Goal: Task Accomplishment & Management: Manage account settings

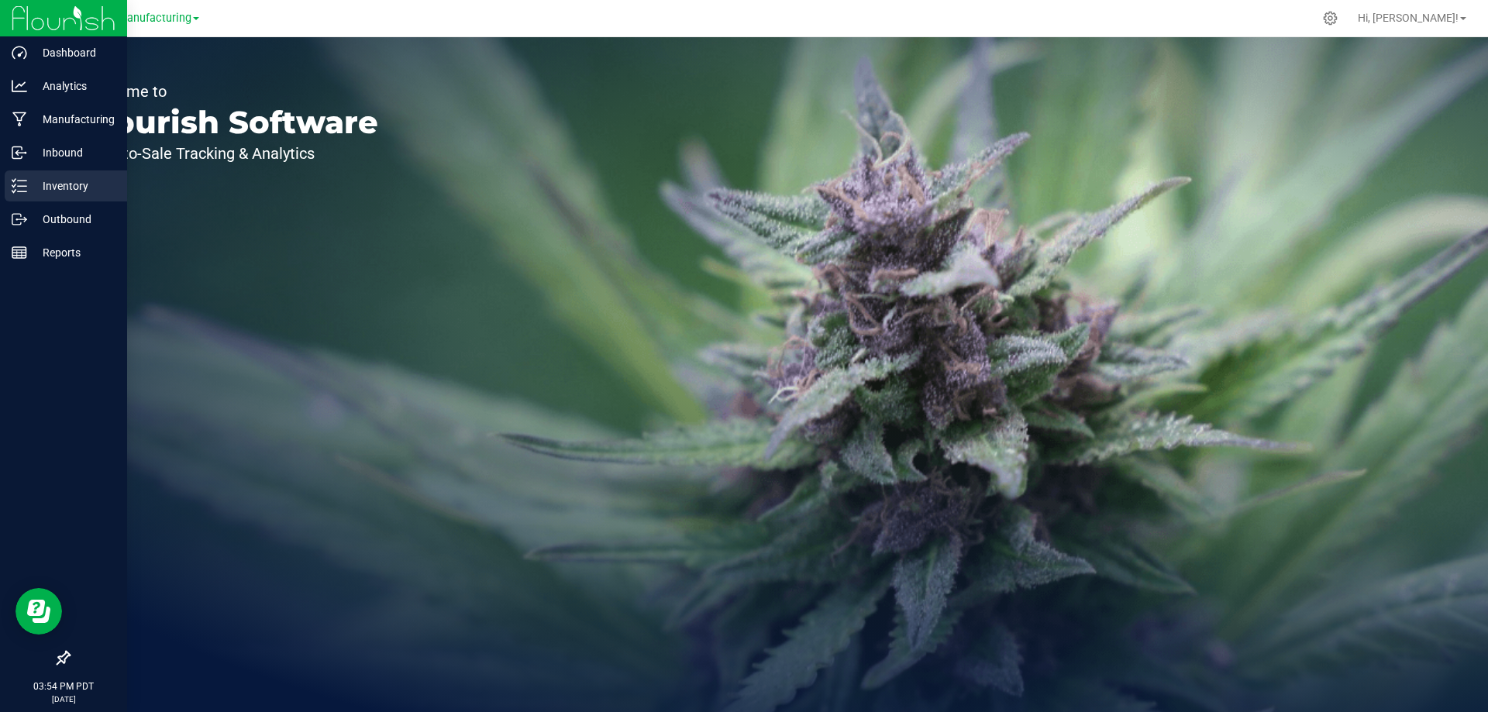
click at [40, 175] on div "Inventory" at bounding box center [66, 186] width 122 height 31
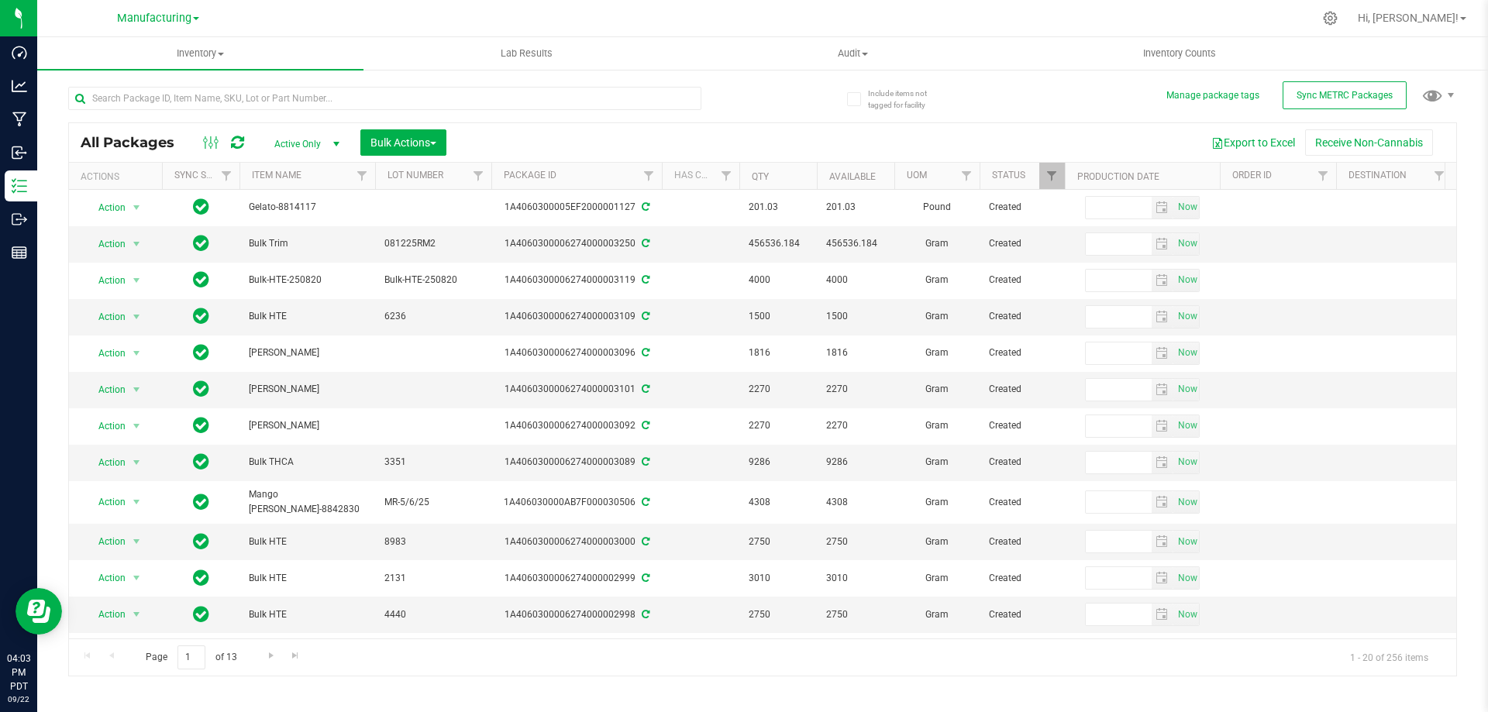
click at [970, 91] on div "All Packages Active Only Active Only Lab Samples Locked All External Internal B…" at bounding box center [762, 374] width 1389 height 605
click at [1339, 12] on icon at bounding box center [1330, 18] width 16 height 16
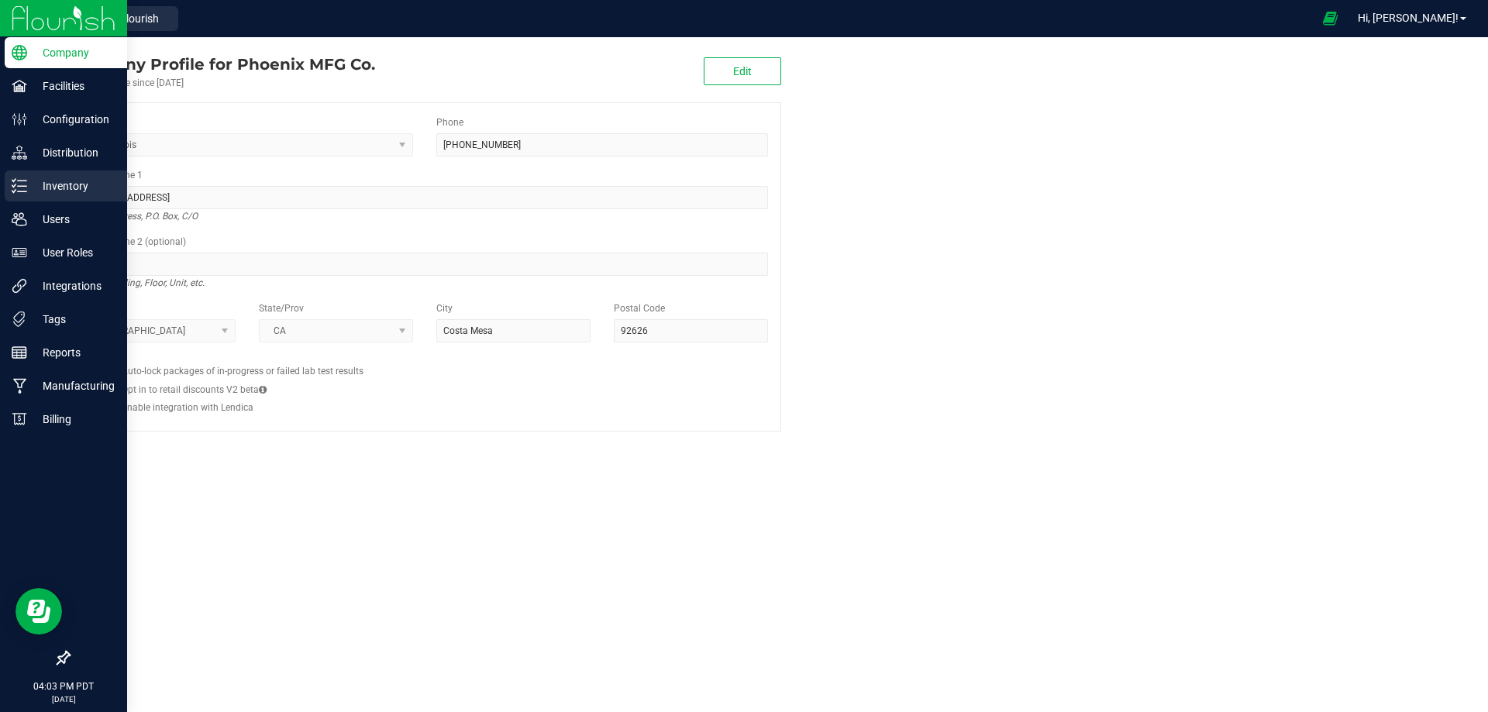
click at [46, 194] on p "Inventory" at bounding box center [73, 186] width 93 height 19
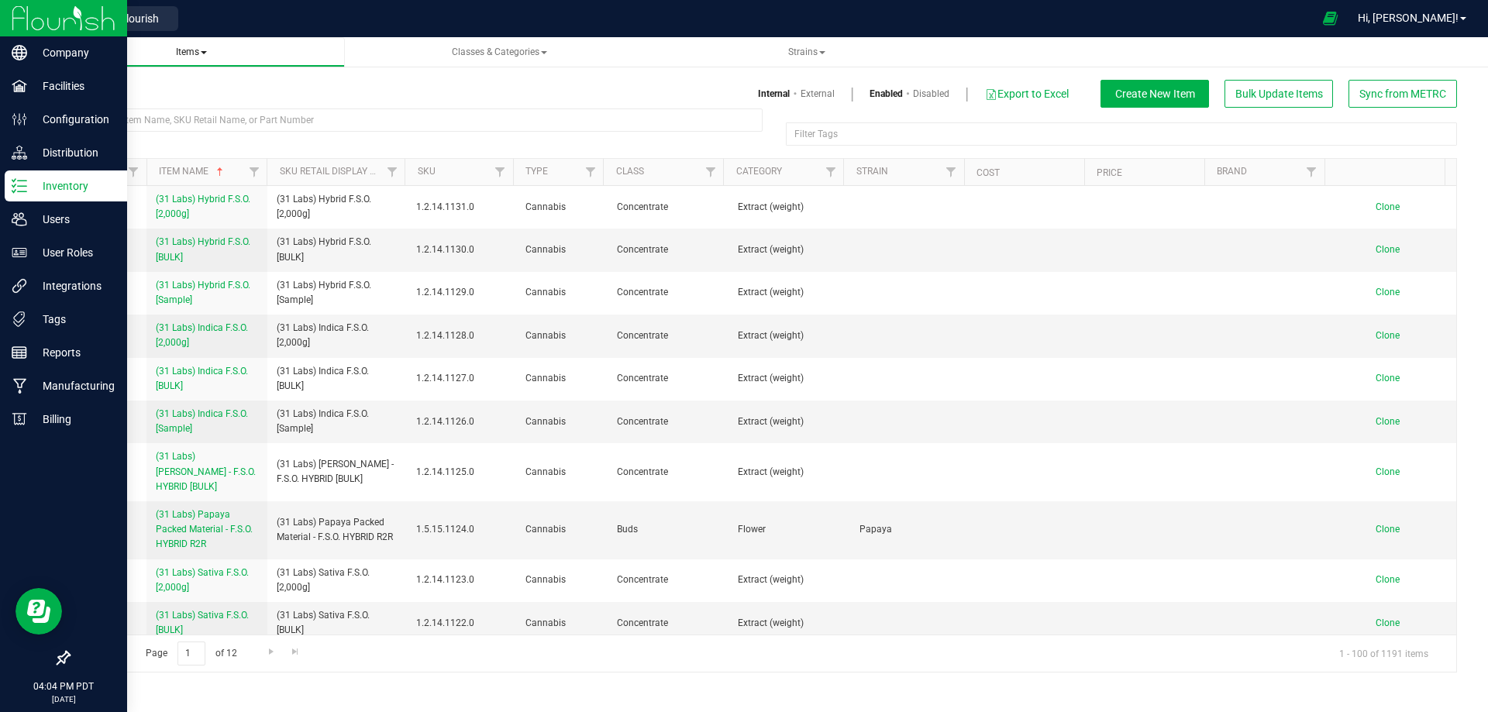
click at [206, 50] on span "Items" at bounding box center [191, 52] width 31 height 11
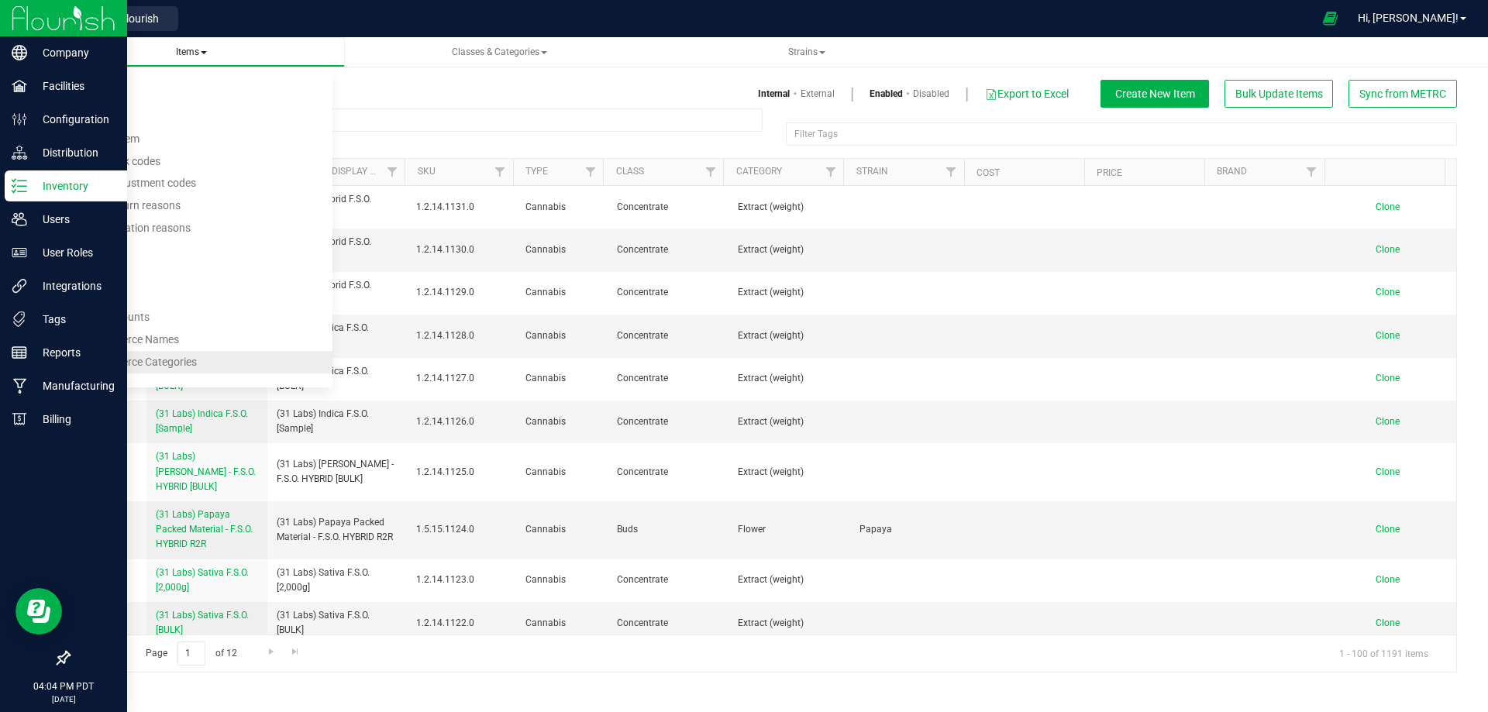
click at [100, 356] on span "Item Ecommerce Categories" at bounding box center [129, 362] width 135 height 12
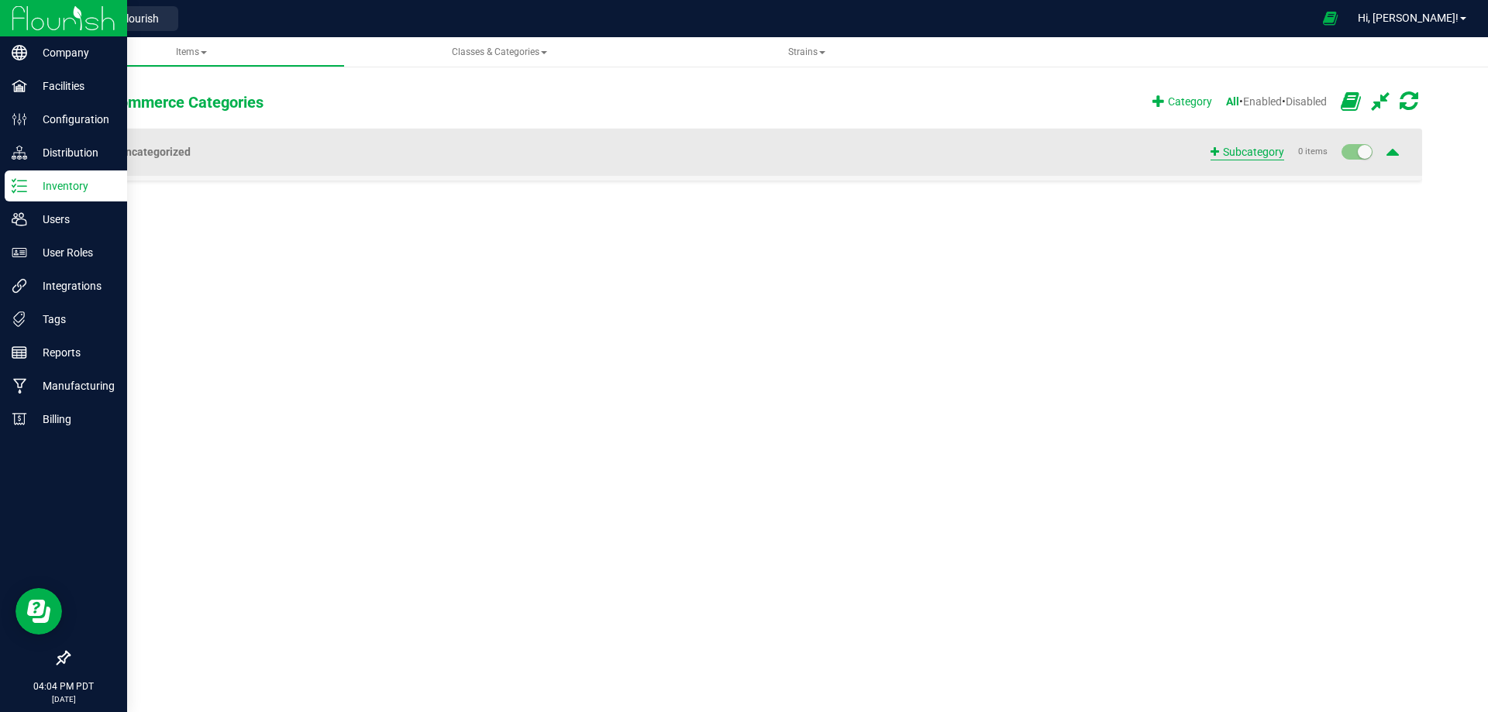
click at [1216, 152] on icon at bounding box center [1215, 151] width 9 height 11
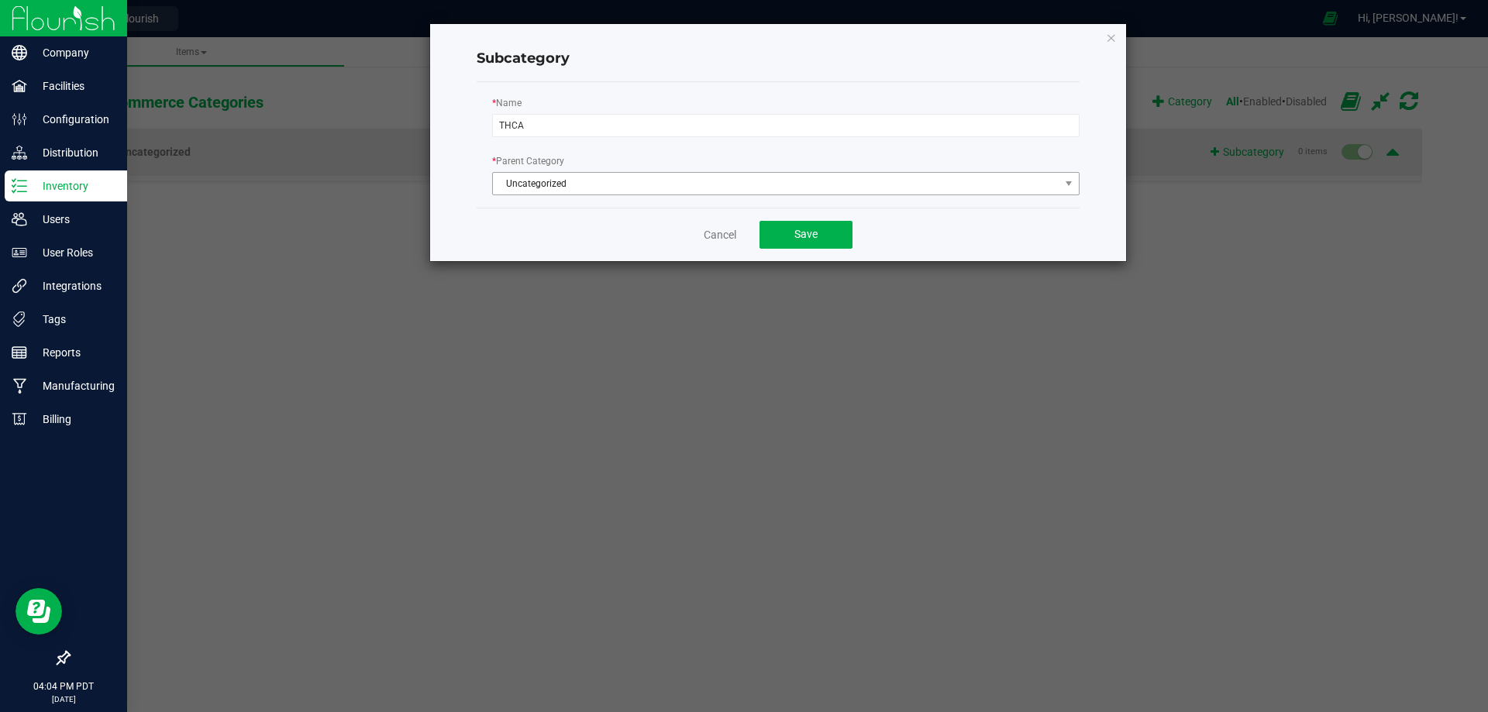
type input "THCA"
click at [713, 182] on span "Uncategorized" at bounding box center [776, 184] width 567 height 22
click at [714, 185] on span "Uncategorized" at bounding box center [776, 184] width 567 height 22
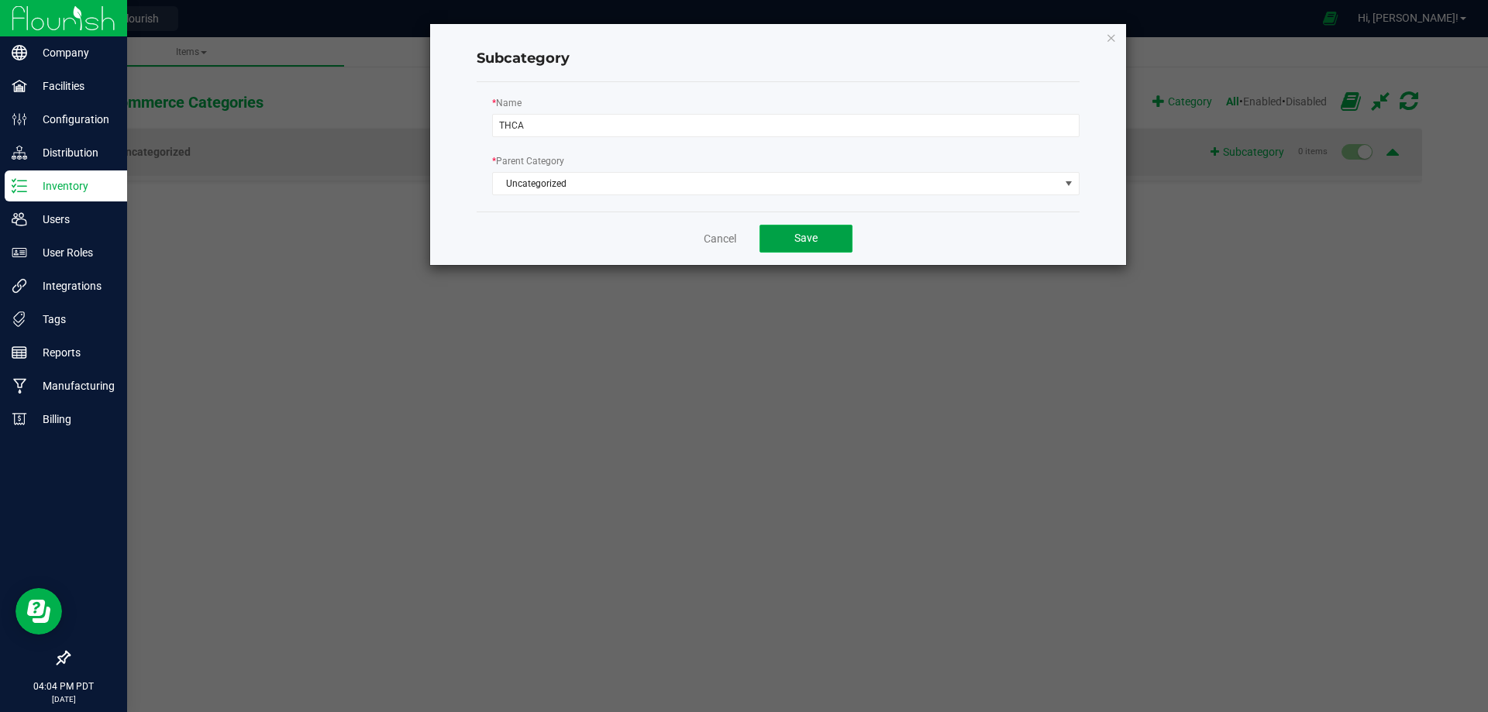
click at [799, 240] on span "Save" at bounding box center [805, 238] width 23 height 12
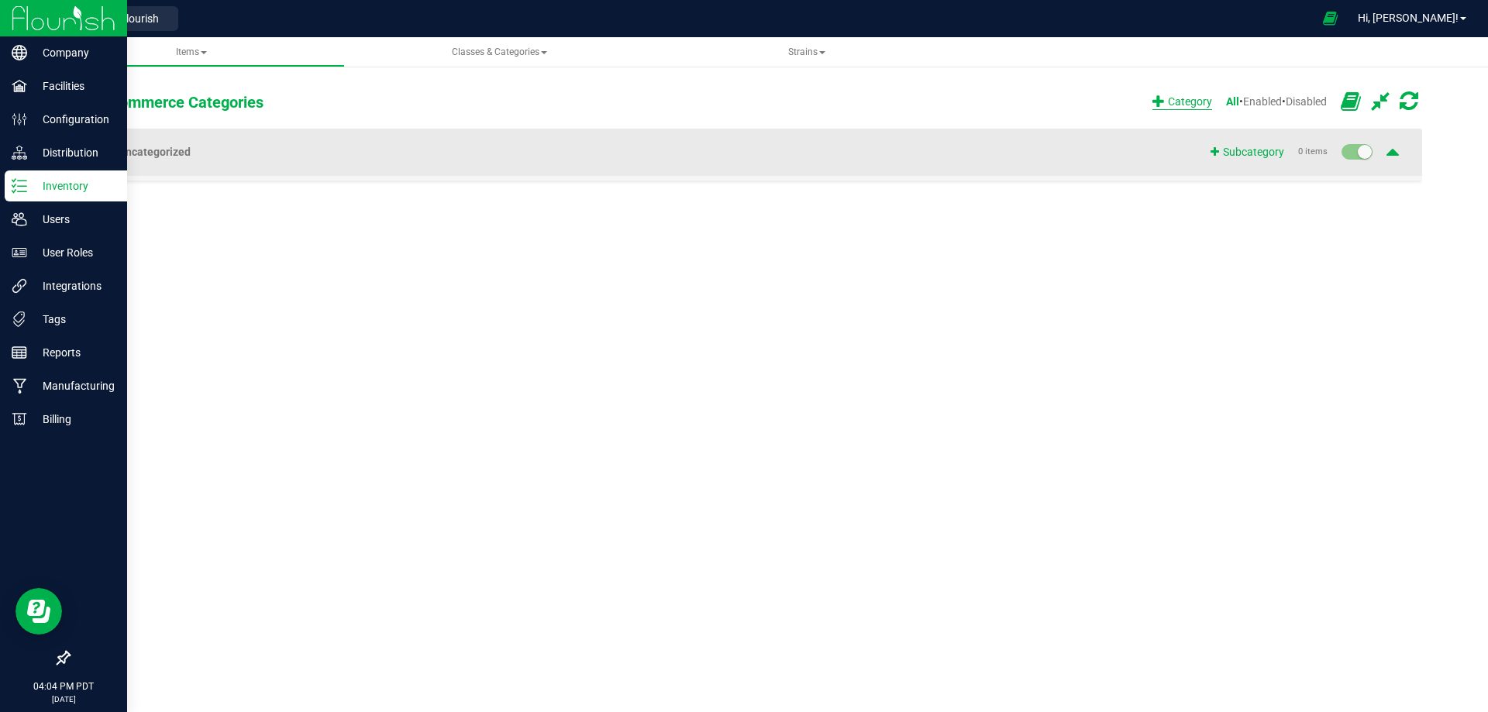
click at [1170, 99] on span "Category" at bounding box center [1183, 102] width 60 height 16
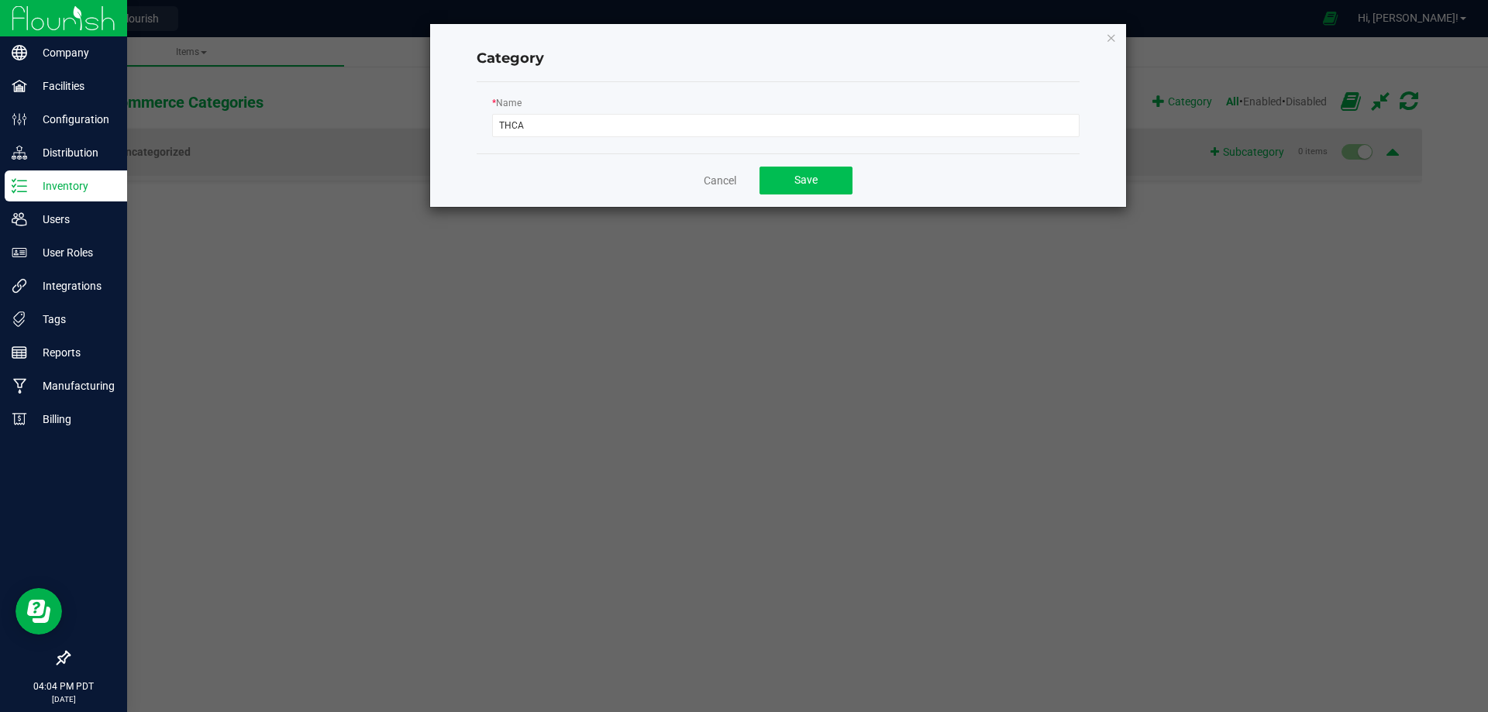
type input "THCA"
click at [781, 187] on button "Save" at bounding box center [806, 181] width 93 height 28
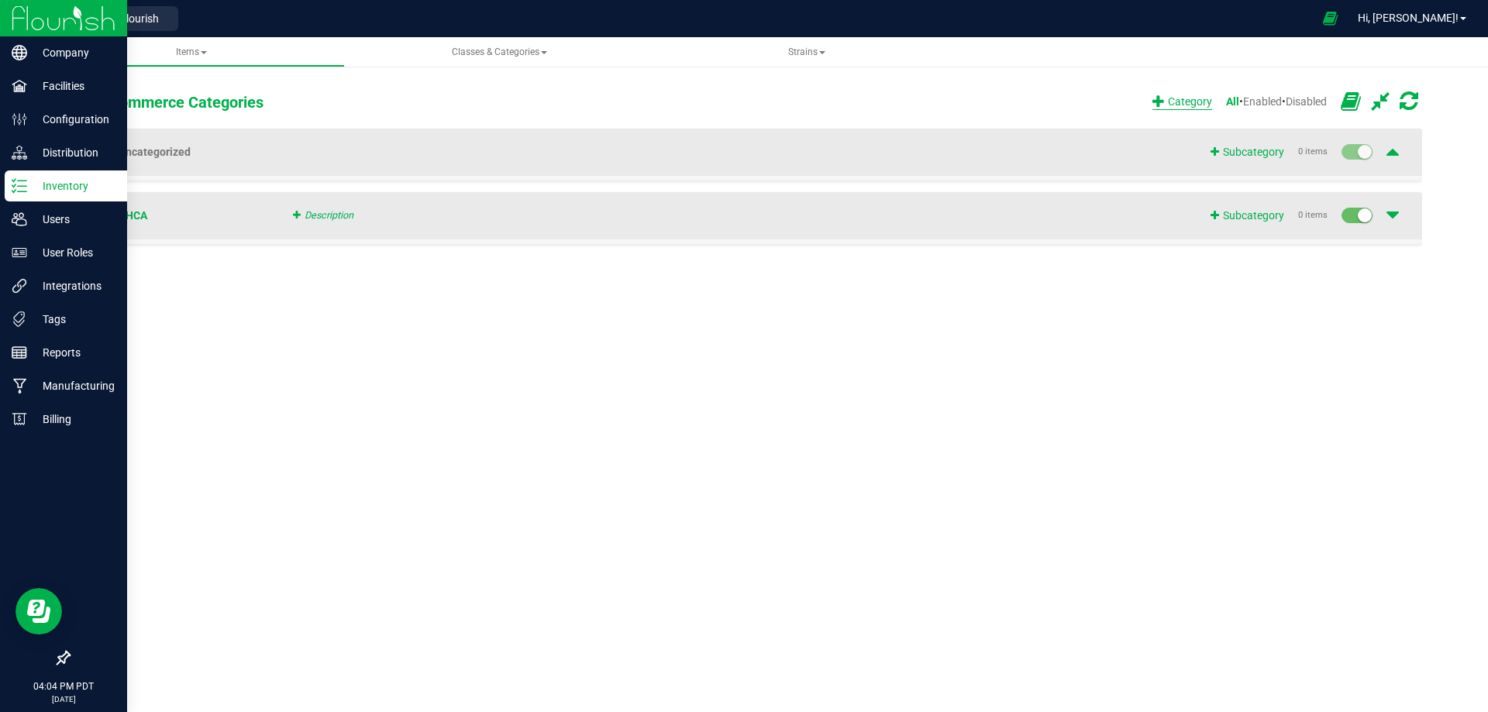
click at [1170, 107] on span "Category" at bounding box center [1183, 102] width 60 height 16
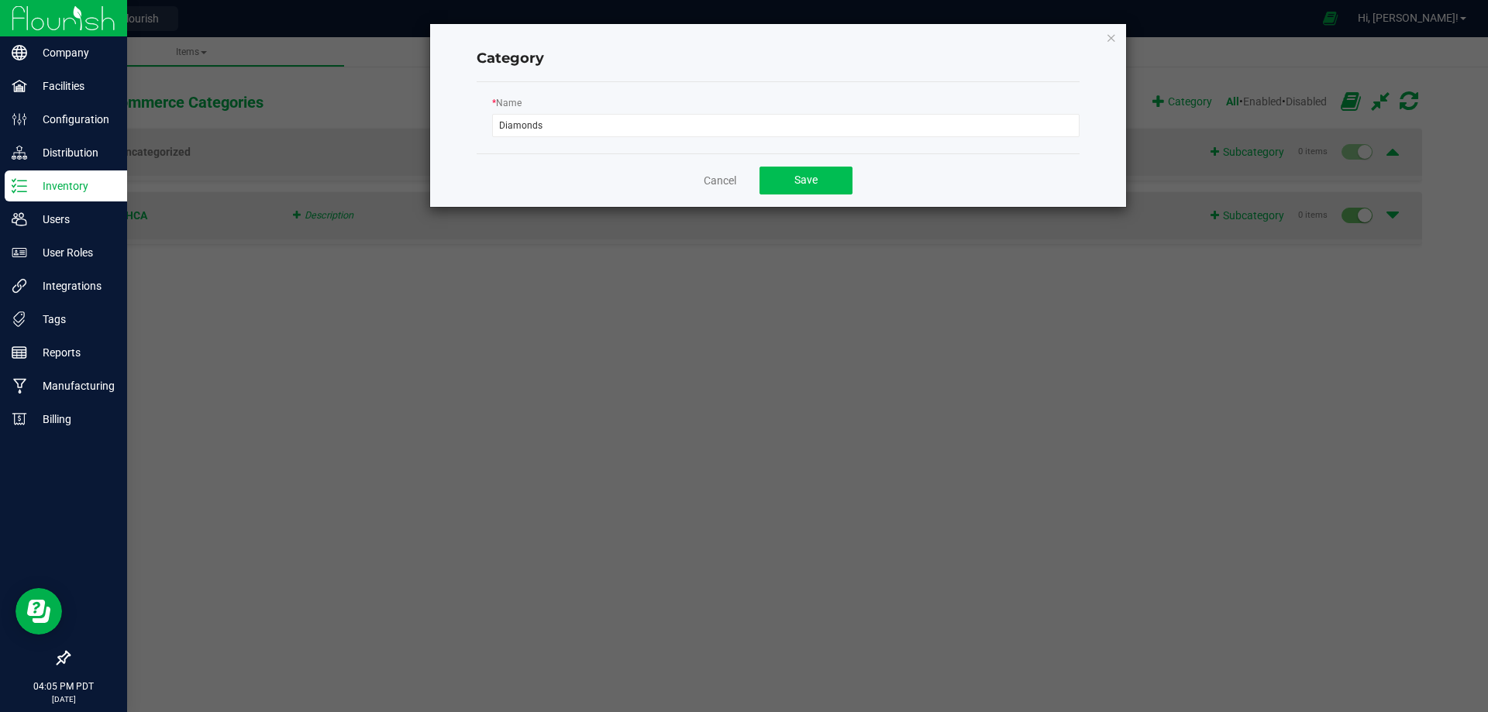
type input "Diamonds"
click at [801, 170] on button "Save" at bounding box center [806, 181] width 93 height 28
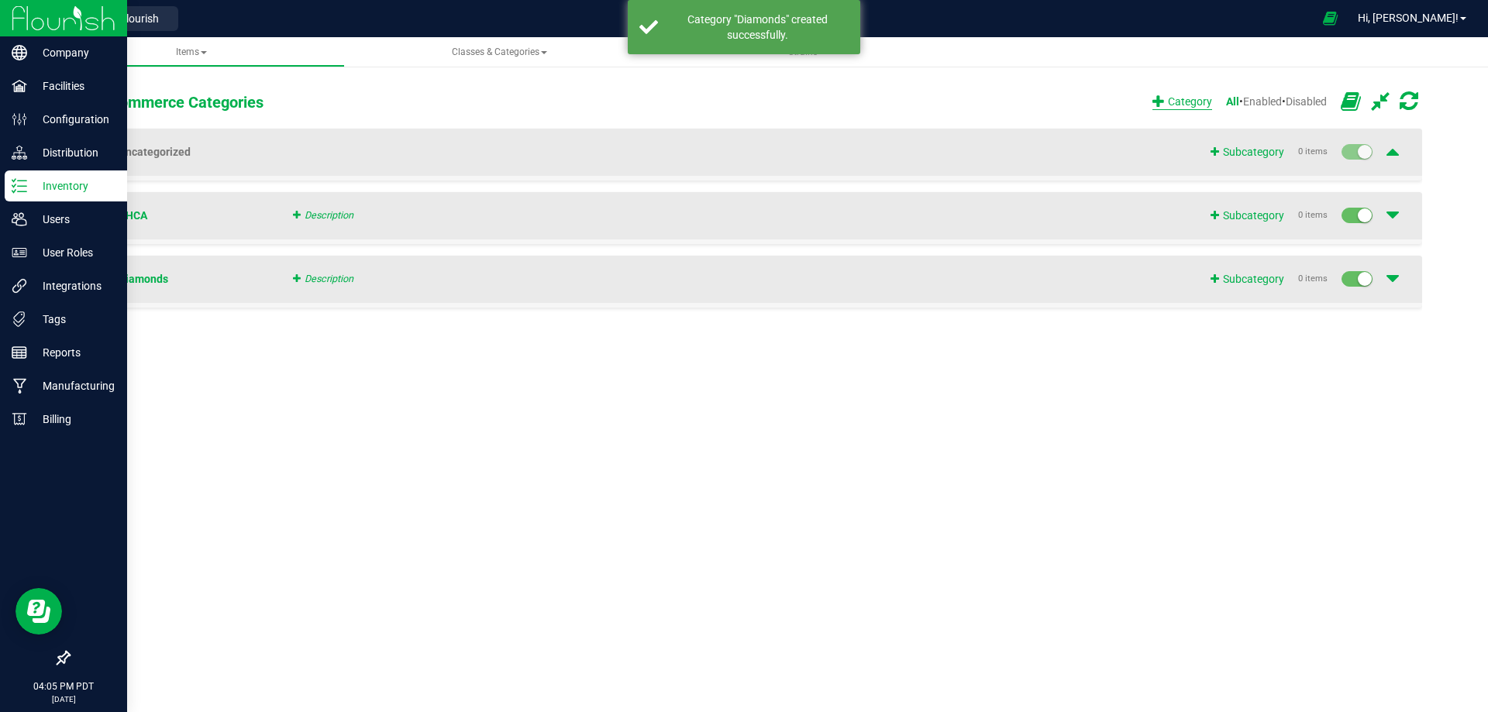
click at [1153, 104] on icon at bounding box center [1159, 102] width 12 height 11
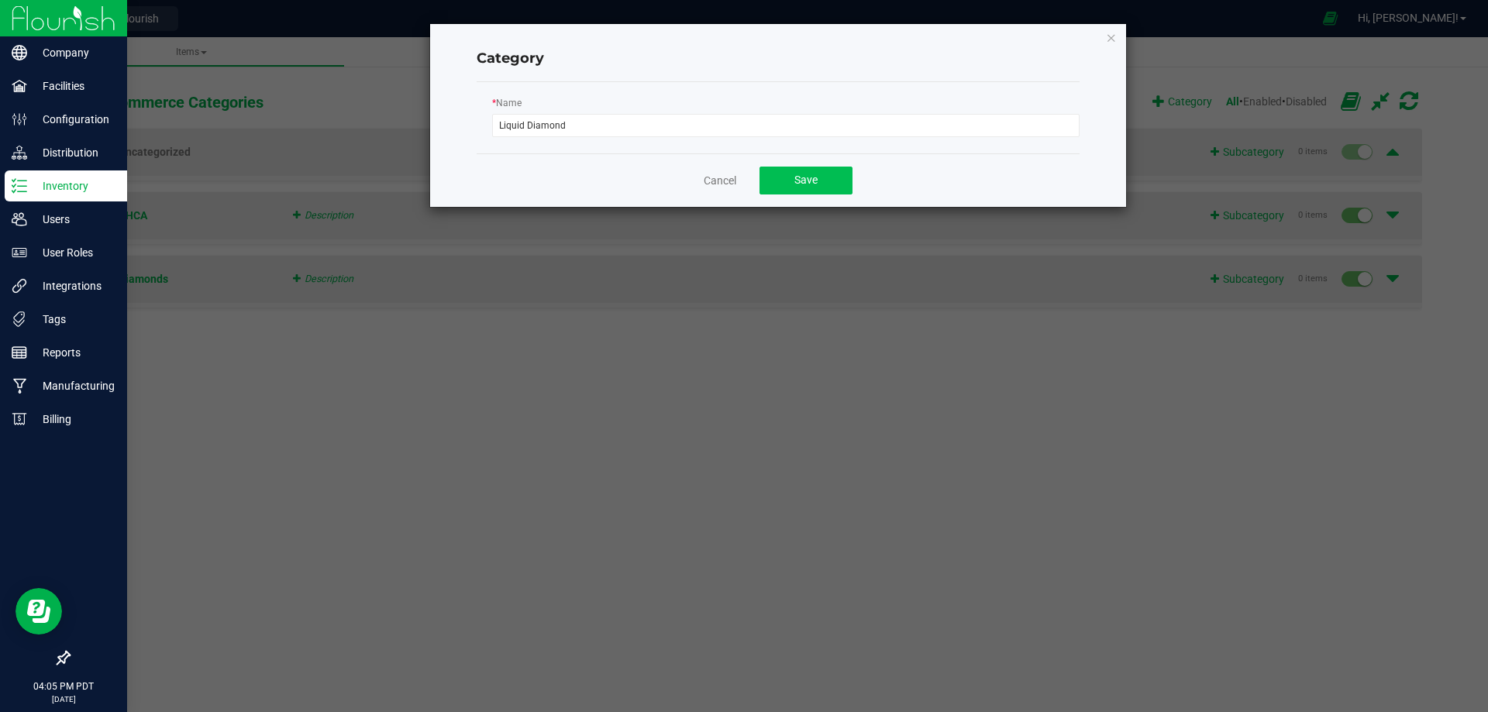
type input "Liquid Diamond"
click at [784, 184] on button "Save" at bounding box center [806, 181] width 93 height 28
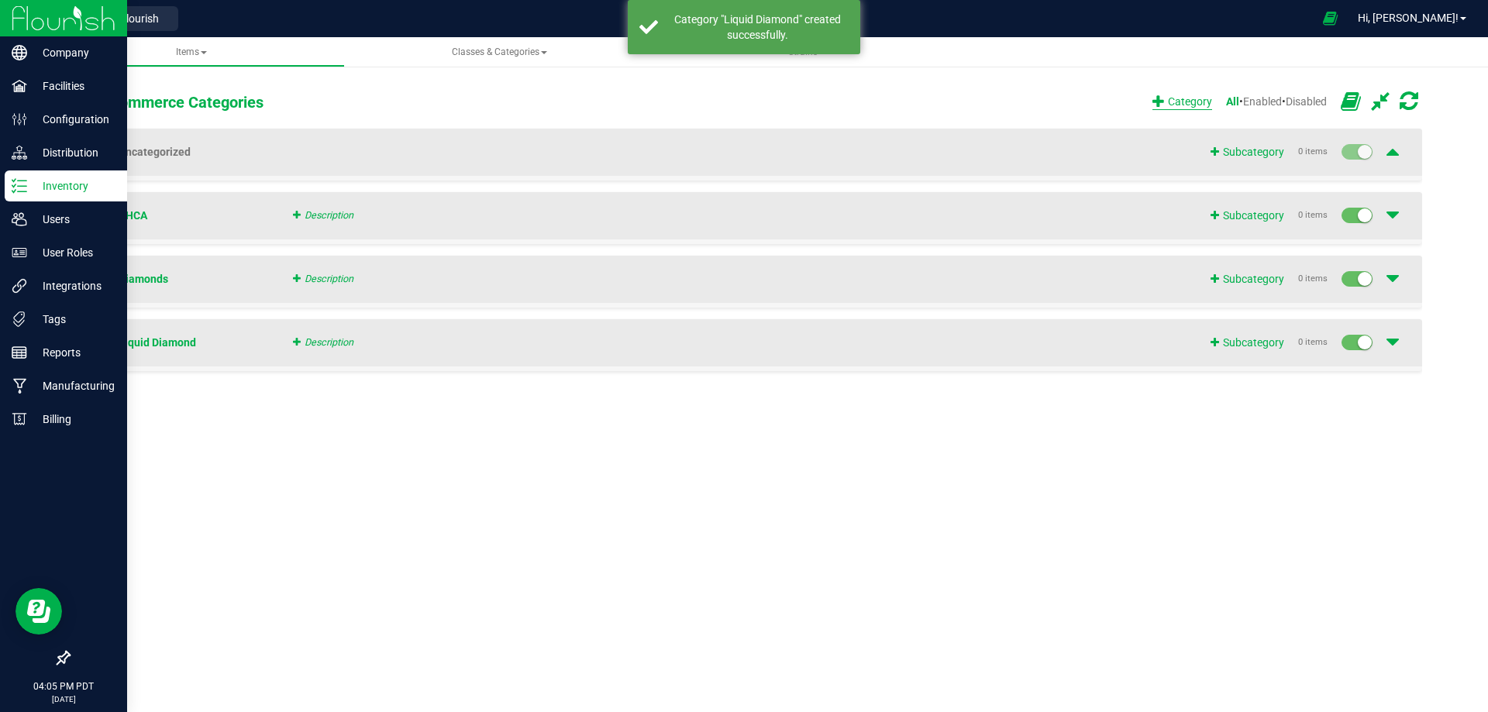
click at [1160, 103] on span "Category" at bounding box center [1183, 102] width 60 height 16
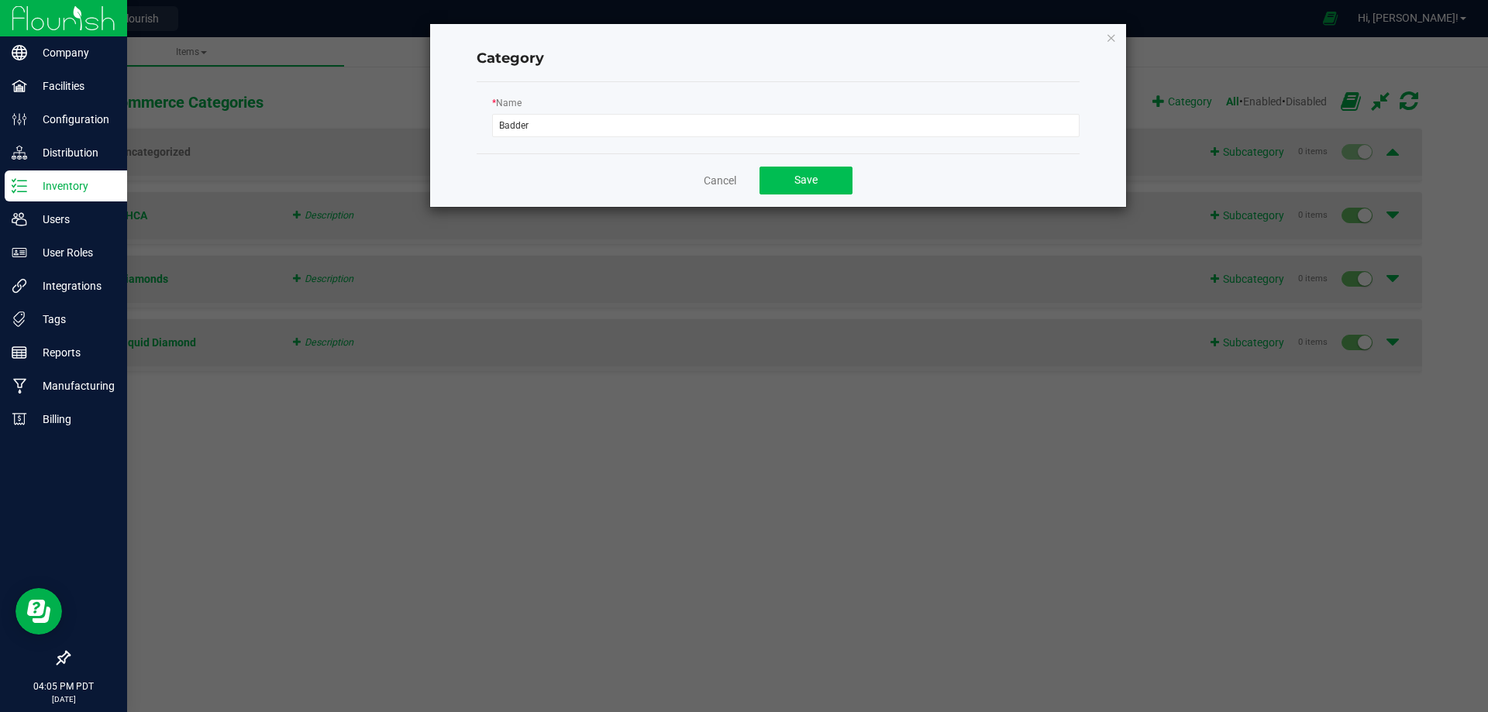
type input "Badder"
click at [787, 172] on button "Save" at bounding box center [806, 181] width 93 height 28
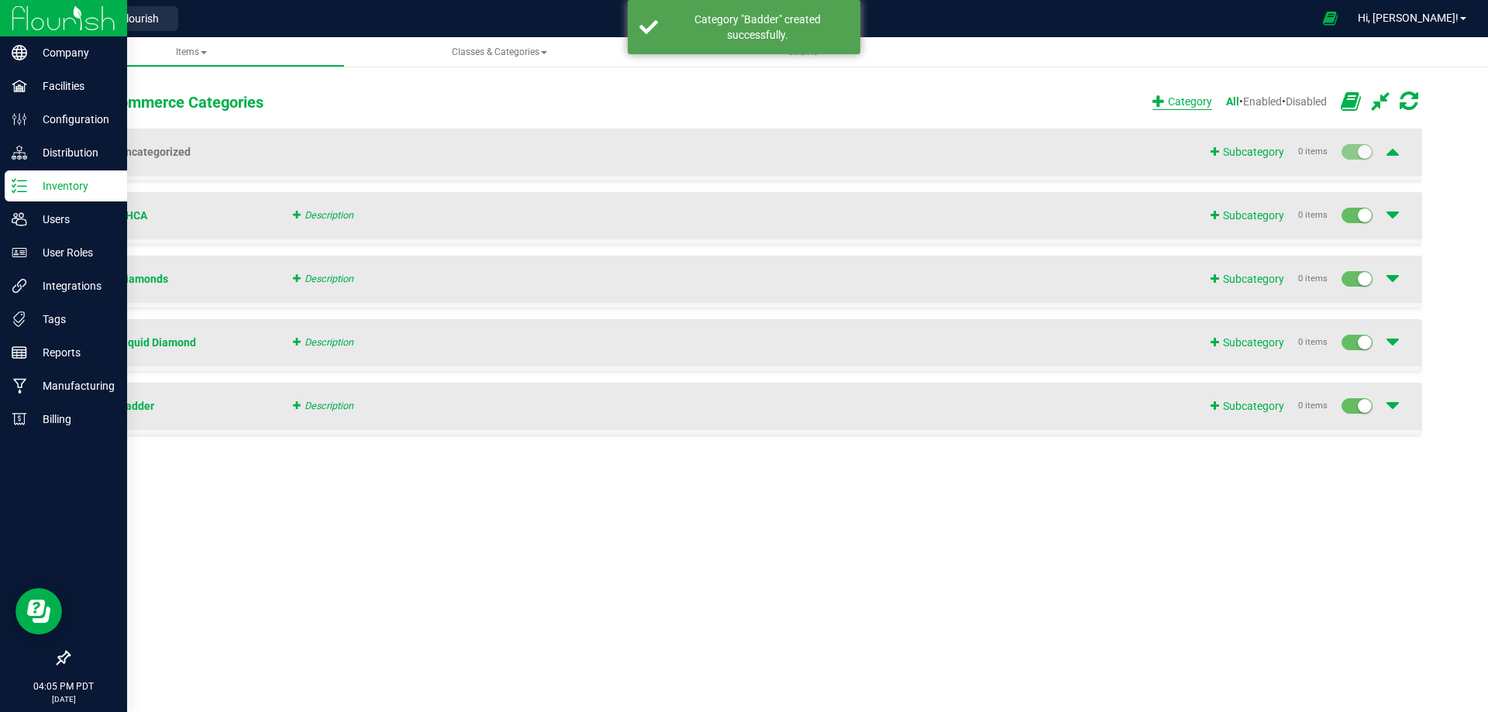
click at [1173, 104] on span "Category" at bounding box center [1183, 102] width 60 height 16
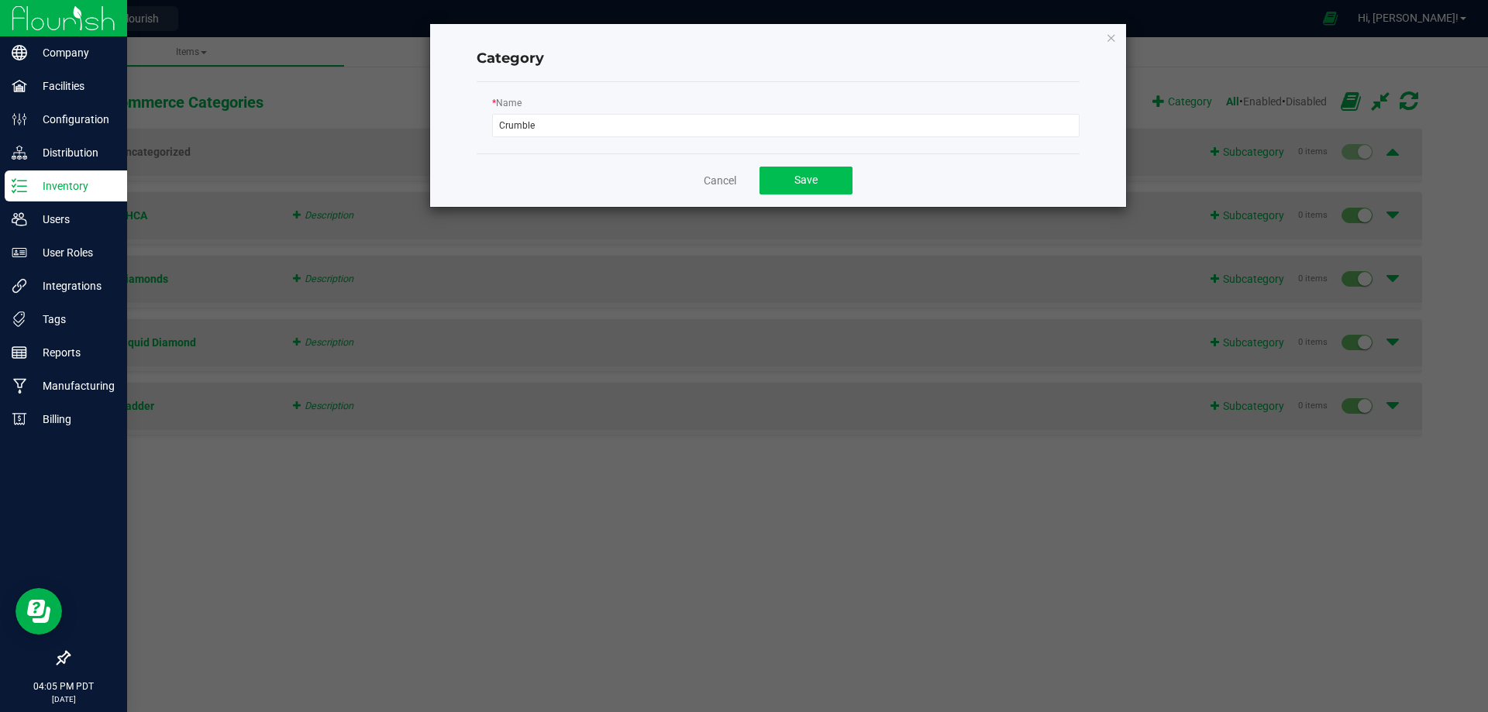
type input "Crumble"
click at [834, 174] on button "Save" at bounding box center [806, 181] width 93 height 28
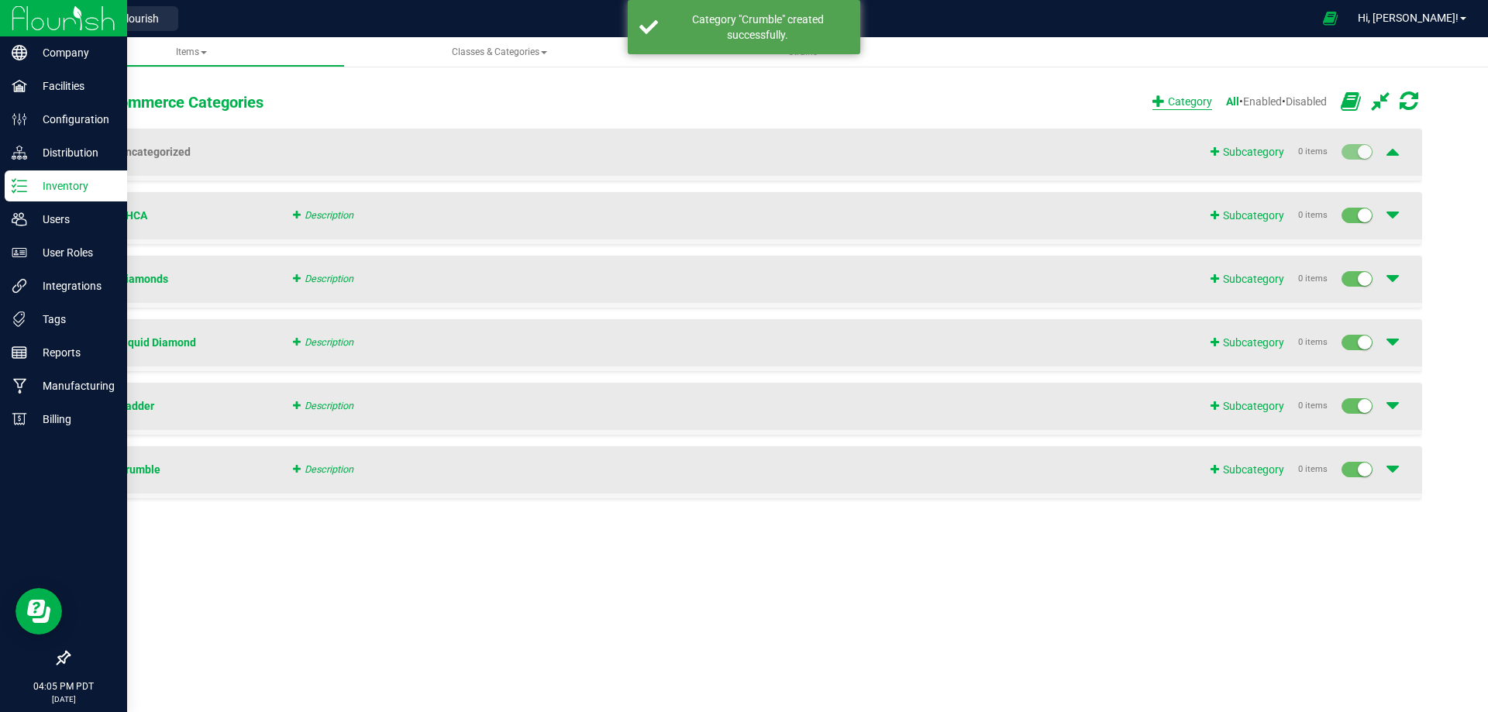
click at [1163, 105] on span "Category" at bounding box center [1183, 102] width 60 height 16
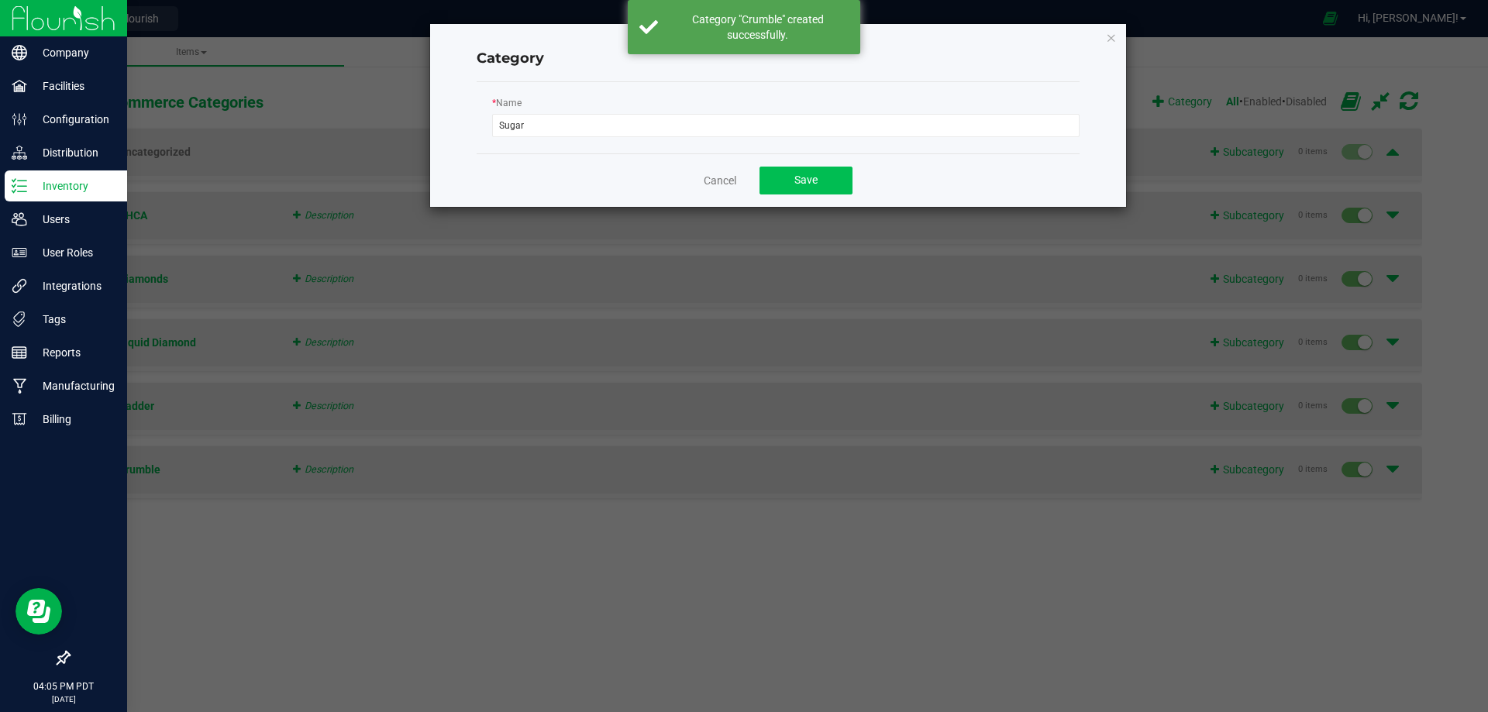
type input "Sugar"
click at [774, 172] on button "Save" at bounding box center [806, 181] width 93 height 28
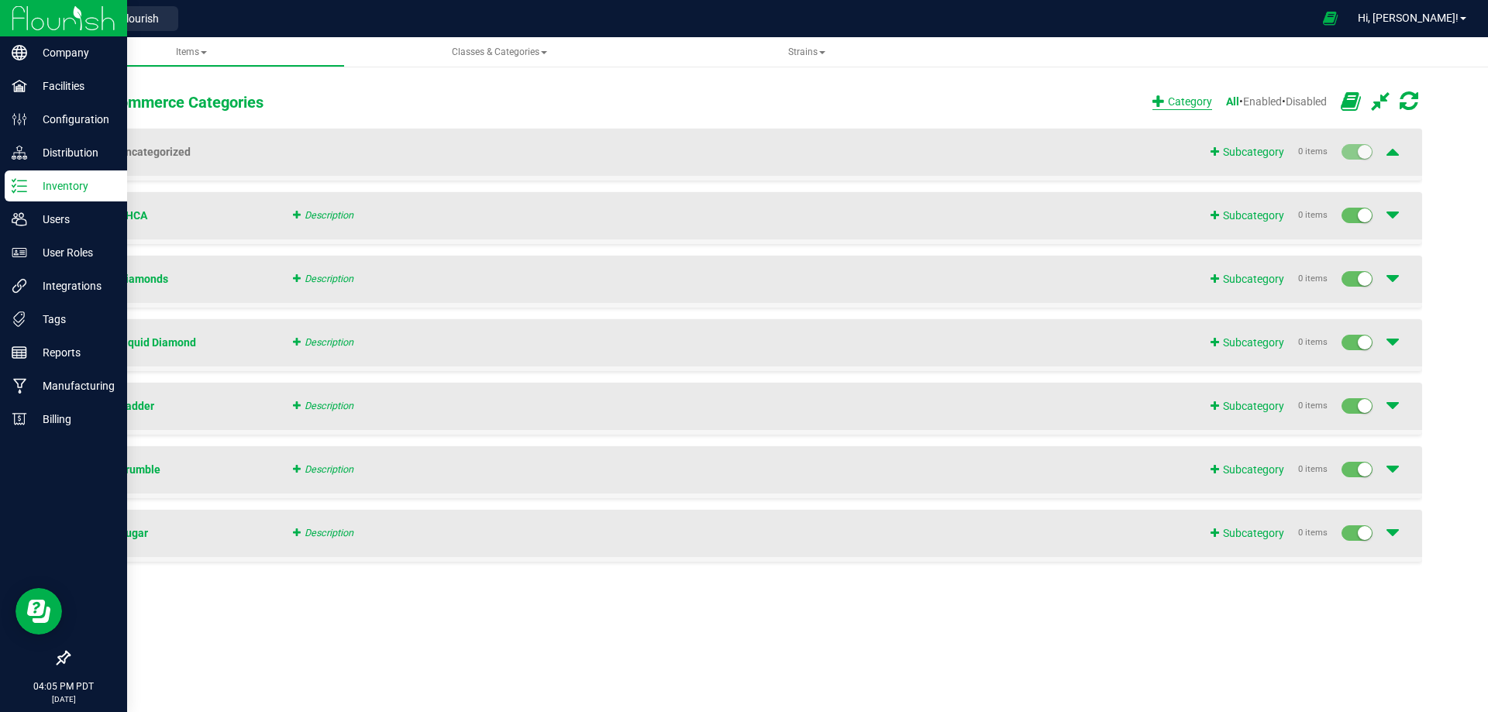
click at [1153, 101] on span "Category" at bounding box center [1183, 102] width 60 height 16
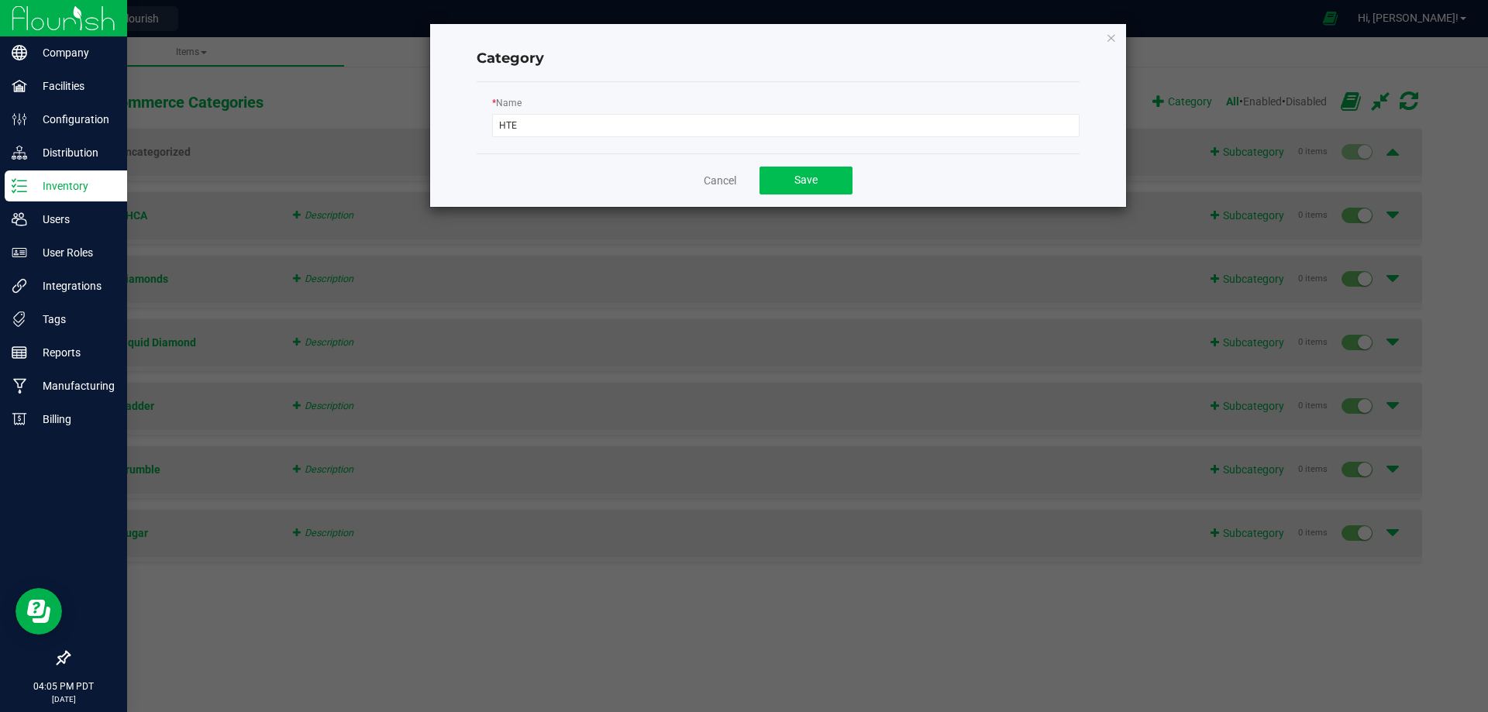
type input "HTE"
click at [789, 171] on button "Save" at bounding box center [806, 181] width 93 height 28
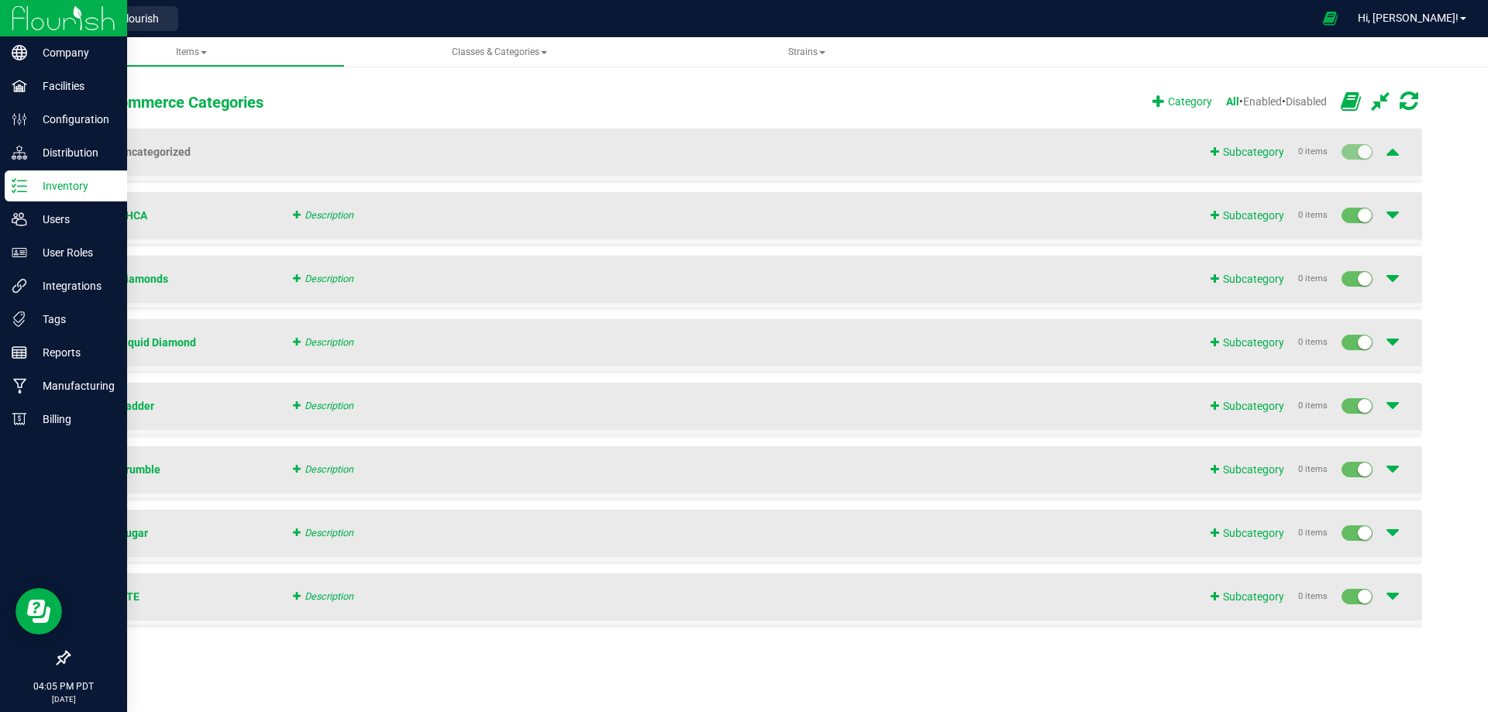
click at [1395, 153] on icon at bounding box center [1393, 151] width 12 height 22
click at [1396, 152] on icon at bounding box center [1393, 151] width 12 height 22
click at [1393, 216] on icon at bounding box center [1393, 215] width 12 height 22
click at [311, 218] on span "Description" at bounding box center [323, 215] width 60 height 12
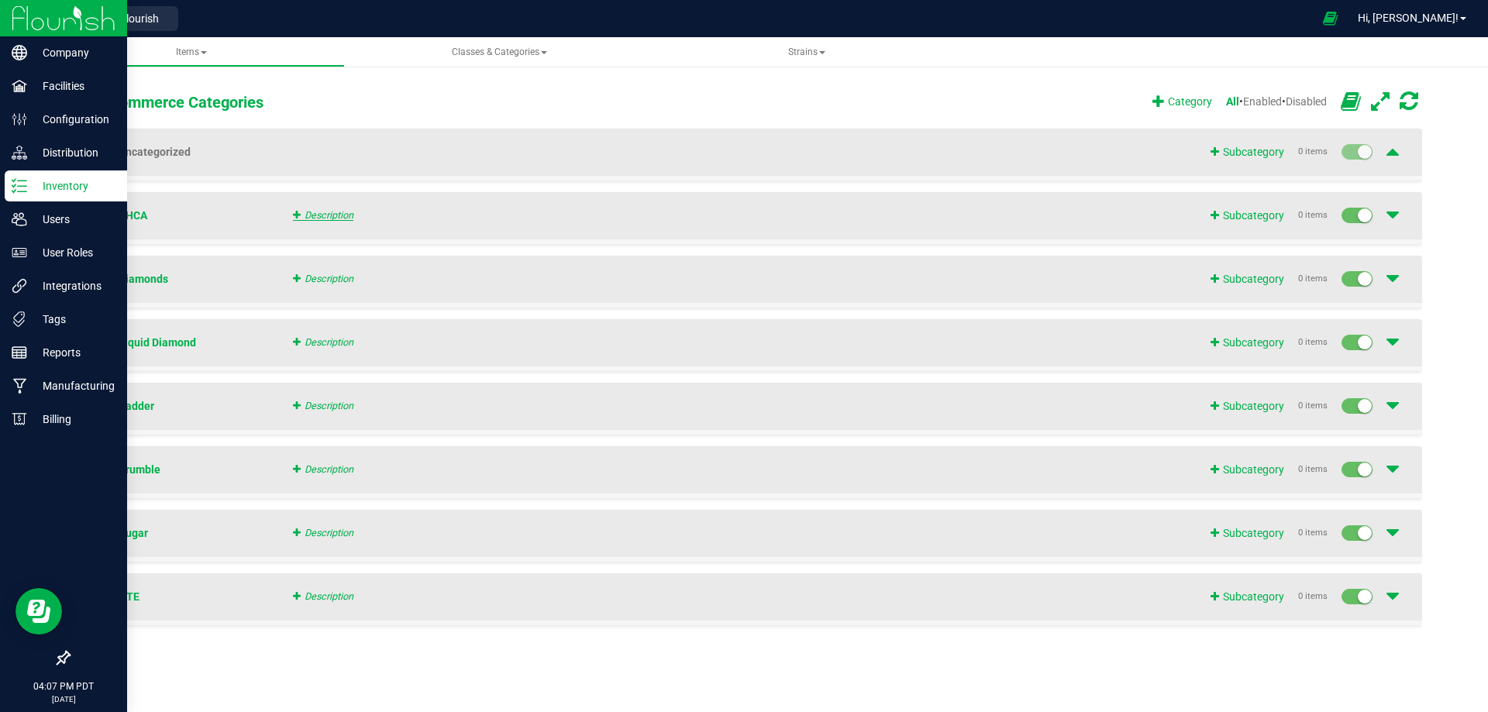
click at [332, 214] on span "Description" at bounding box center [323, 215] width 60 height 12
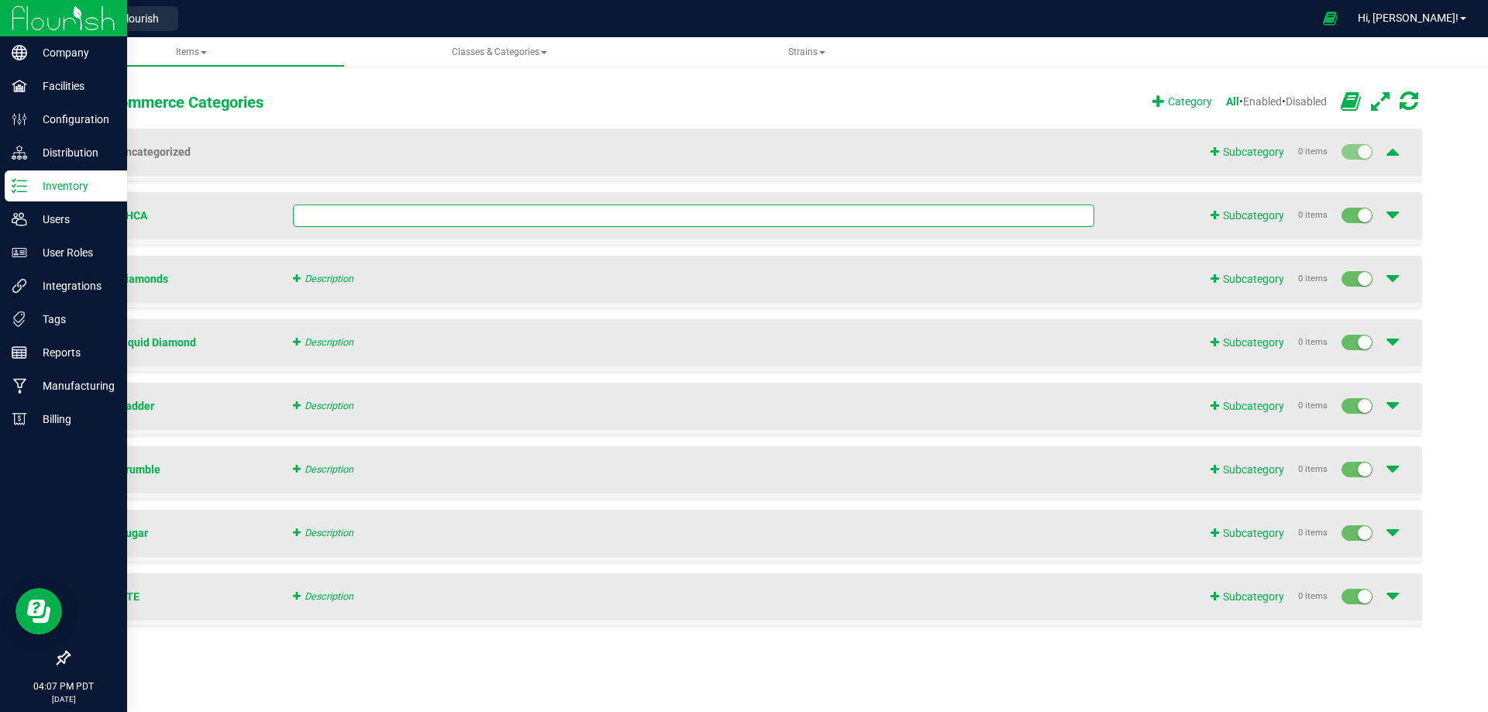
click at [339, 215] on input "text" at bounding box center [694, 216] width 802 height 22
type input "THCA – Potent raw concentrate for premium formulations and white-label products."
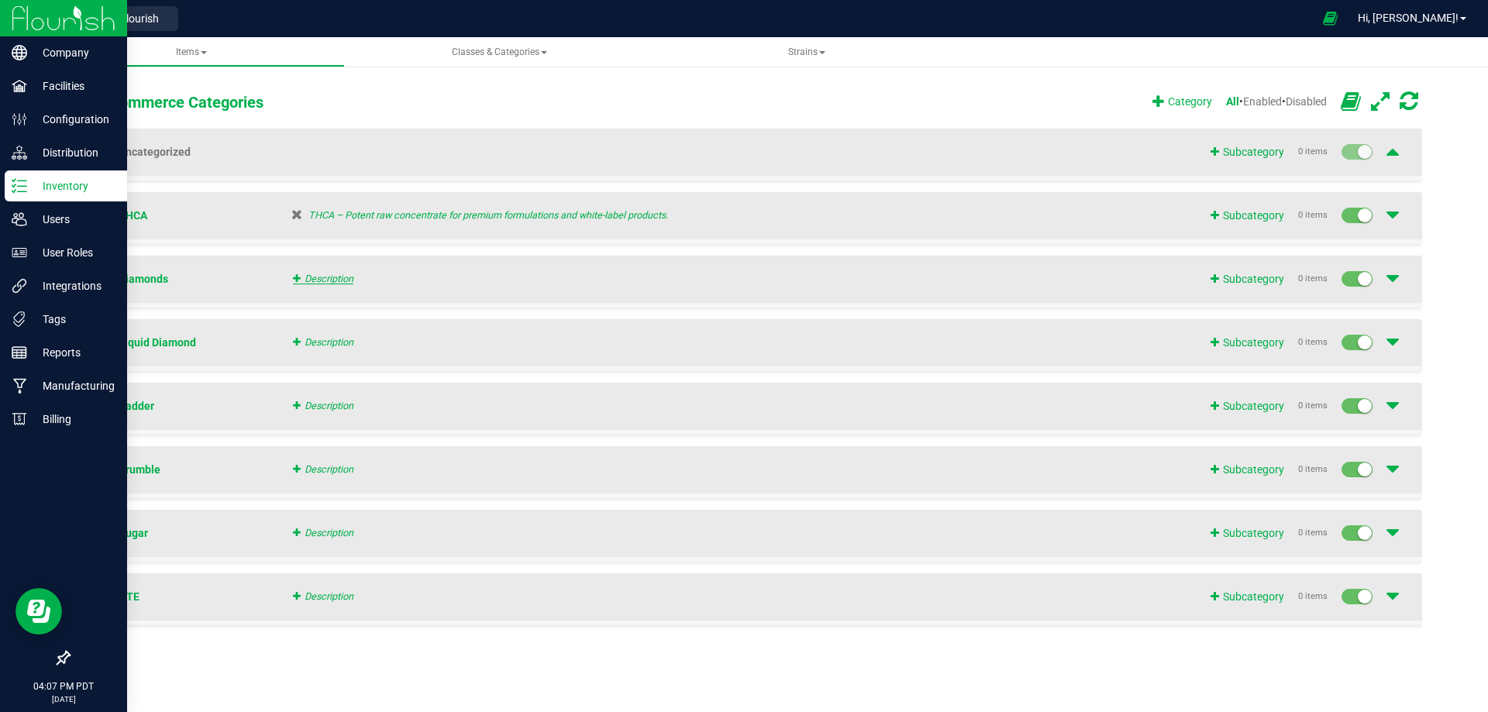
click at [322, 278] on span "Description" at bounding box center [323, 279] width 60 height 12
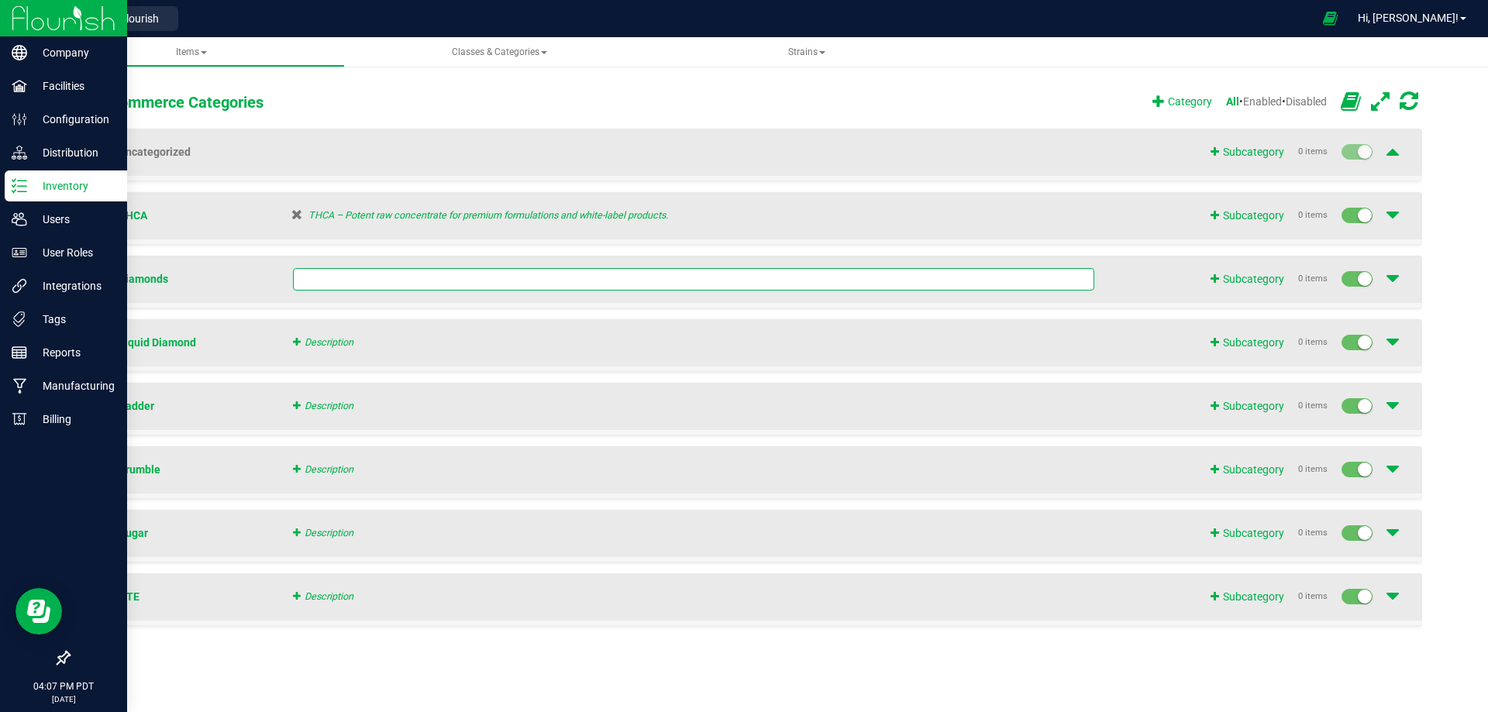
type input "THCA Diamonds – High-purity crystalline concentrate delivering maximum potency …"
click at [334, 346] on span "Description" at bounding box center [323, 342] width 60 height 12
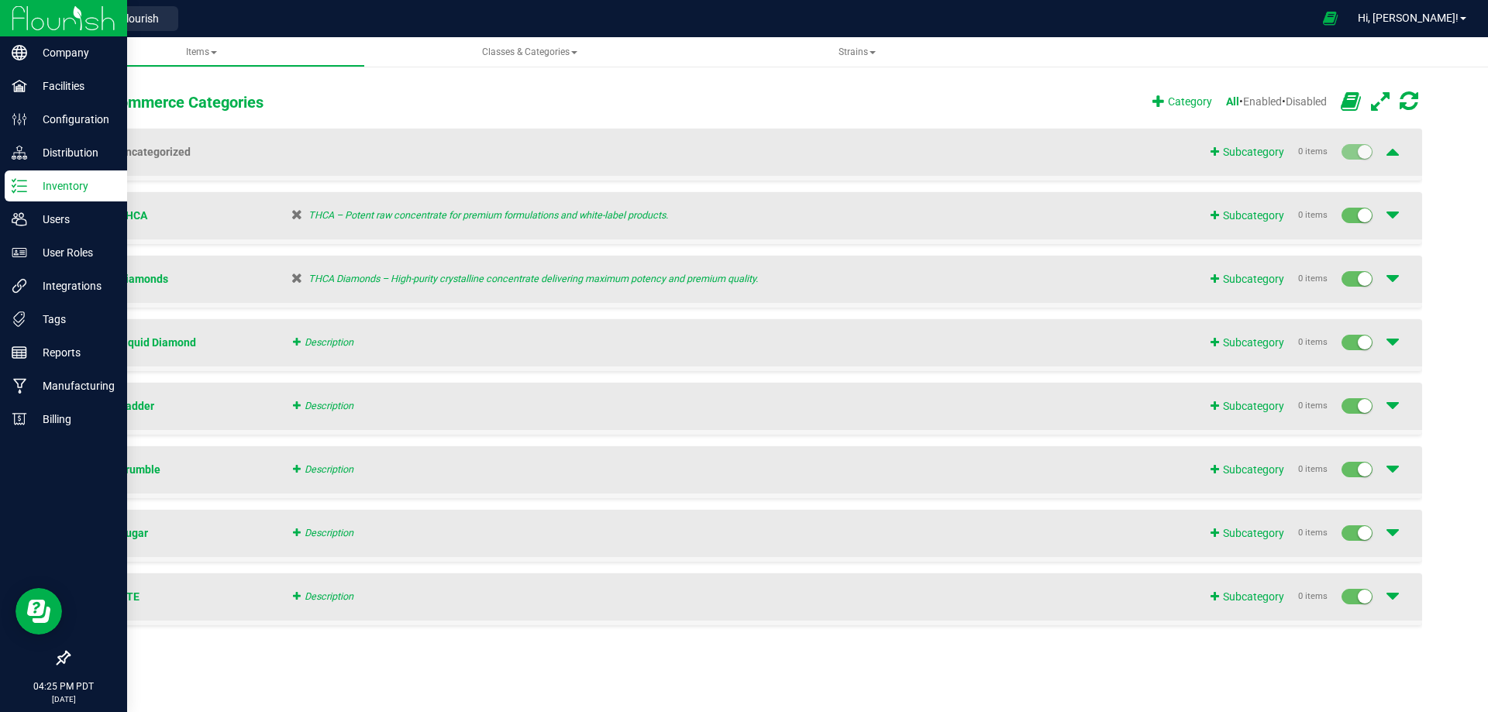
click at [333, 606] on span "Description" at bounding box center [738, 597] width 899 height 22
click at [322, 598] on span "Description" at bounding box center [323, 597] width 60 height 12
type input "High Terpene Extract"
click at [335, 536] on span "Description" at bounding box center [323, 533] width 60 height 12
click at [350, 536] on input "text" at bounding box center [694, 533] width 802 height 22
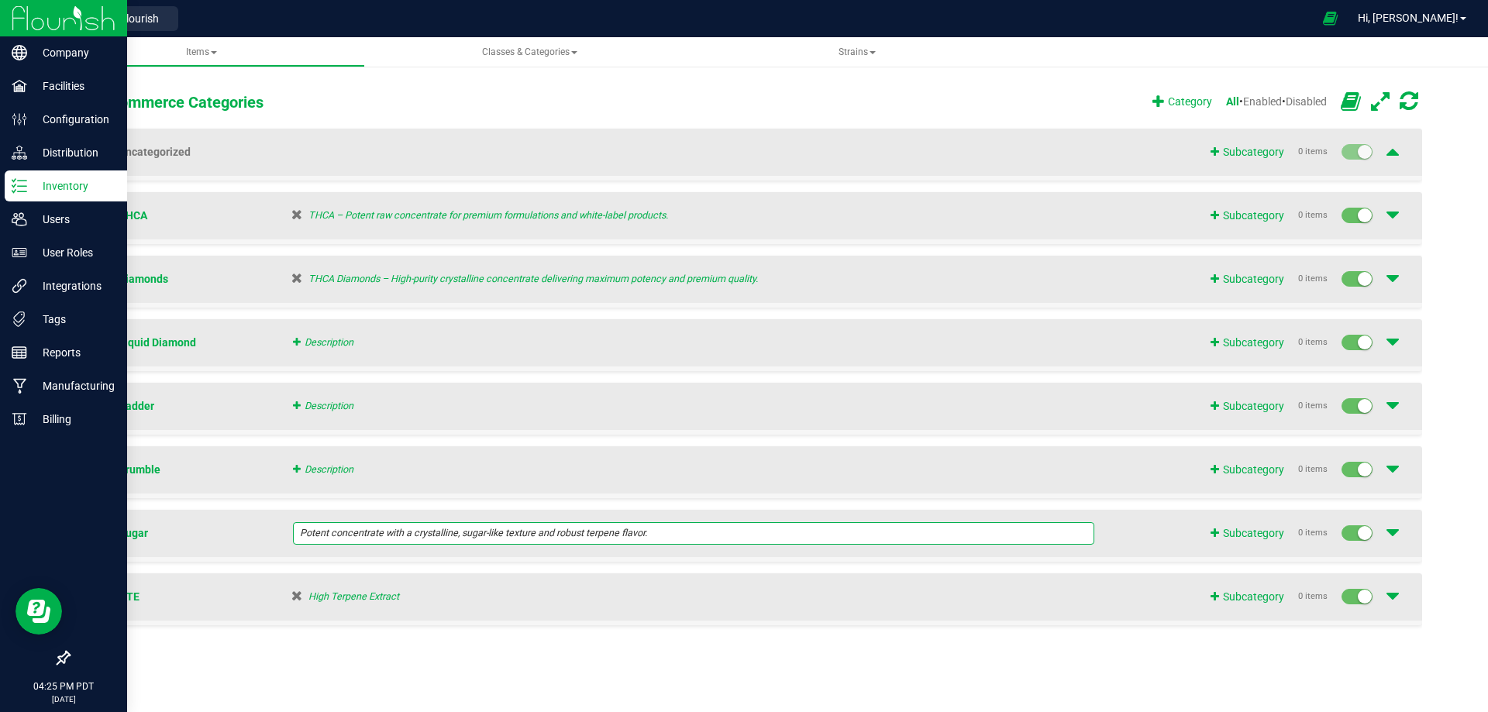
type input "Potent concentrate with a crystalline, sugar-like texture and robust terpene fl…"
click at [325, 473] on span "Description" at bounding box center [323, 470] width 60 height 12
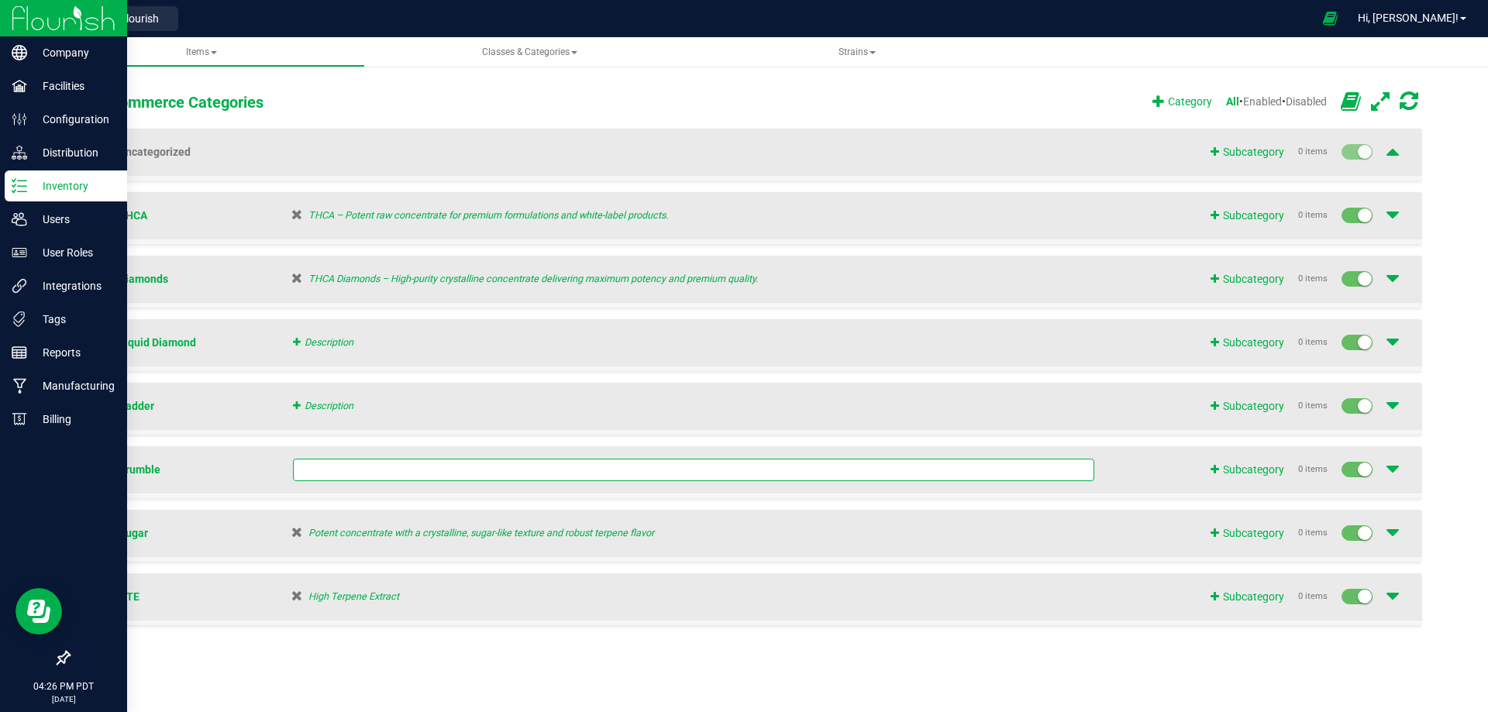
click at [327, 478] on input "text" at bounding box center [694, 470] width 802 height 22
type input "Light, dry concentrate with a honeycomb texture and easy-to-use potency"
click at [330, 408] on span "Description" at bounding box center [323, 406] width 60 height 12
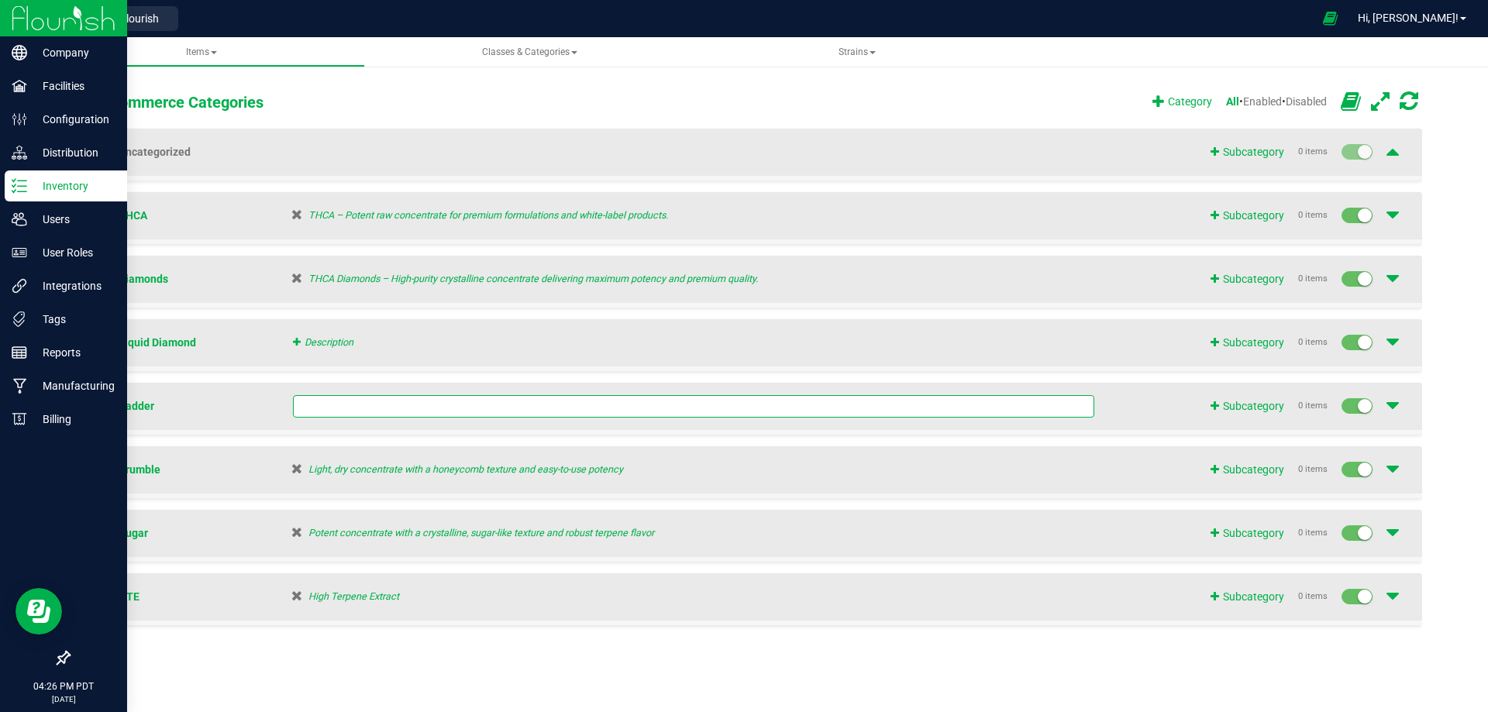
click at [364, 417] on input "text" at bounding box center [694, 406] width 802 height 22
type input "Smooth, whipped concentrate with rich terpene flavor and consistent potency"
click at [325, 346] on span "Description" at bounding box center [323, 342] width 60 height 12
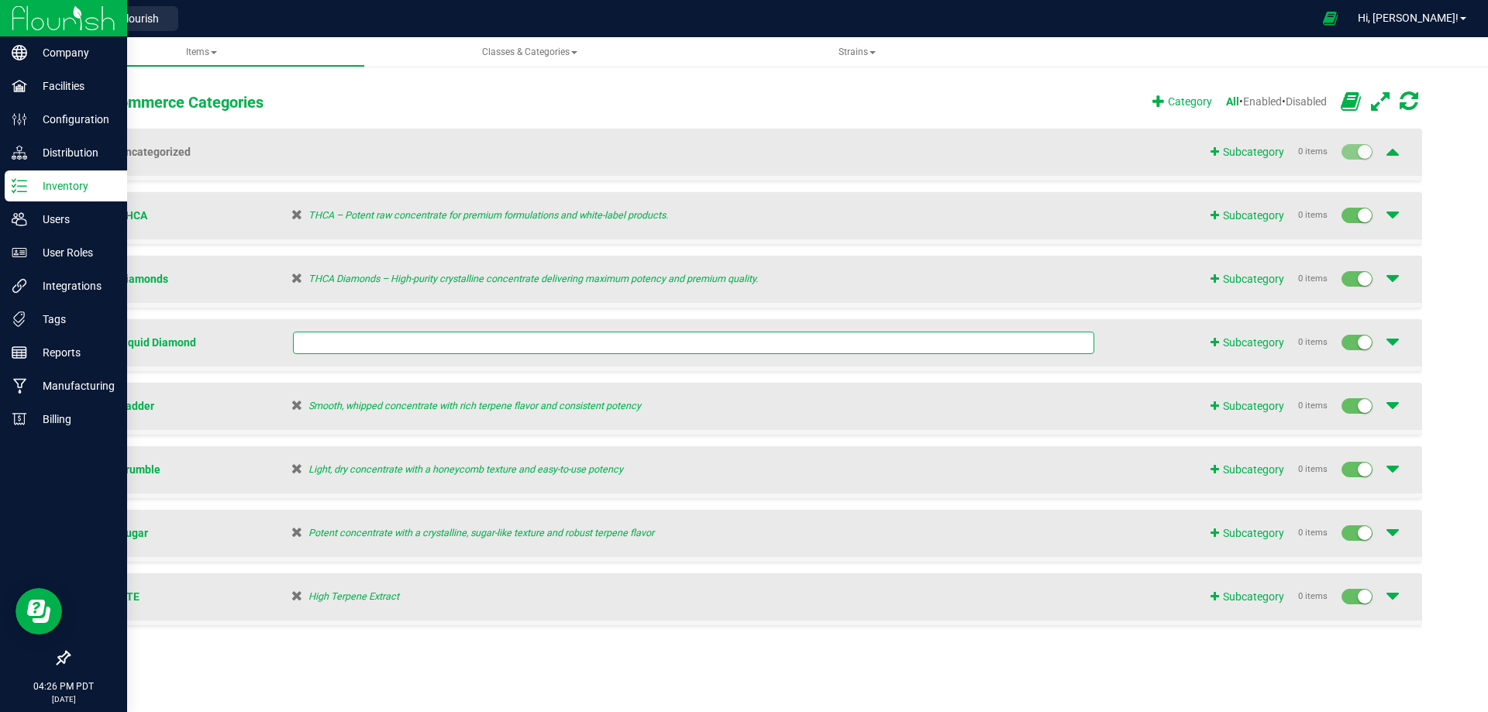
type input "Premium liquid concentrate combining crystalline potency with full-spectrum fla…"
click at [760, 100] on div "Ecommerce Categories Category All • Enabled • Disabled" at bounding box center [762, 102] width 1319 height 29
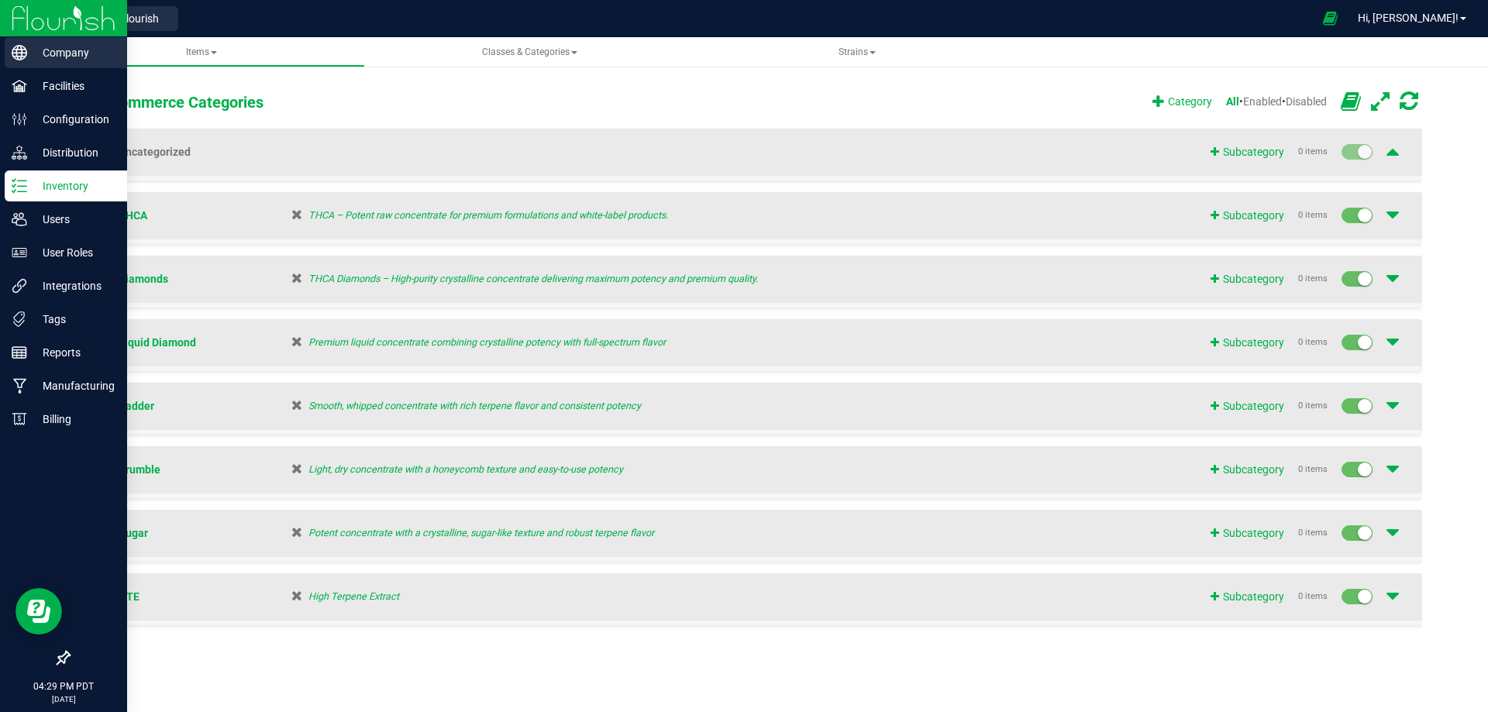
click at [48, 53] on p "Company" at bounding box center [73, 52] width 93 height 19
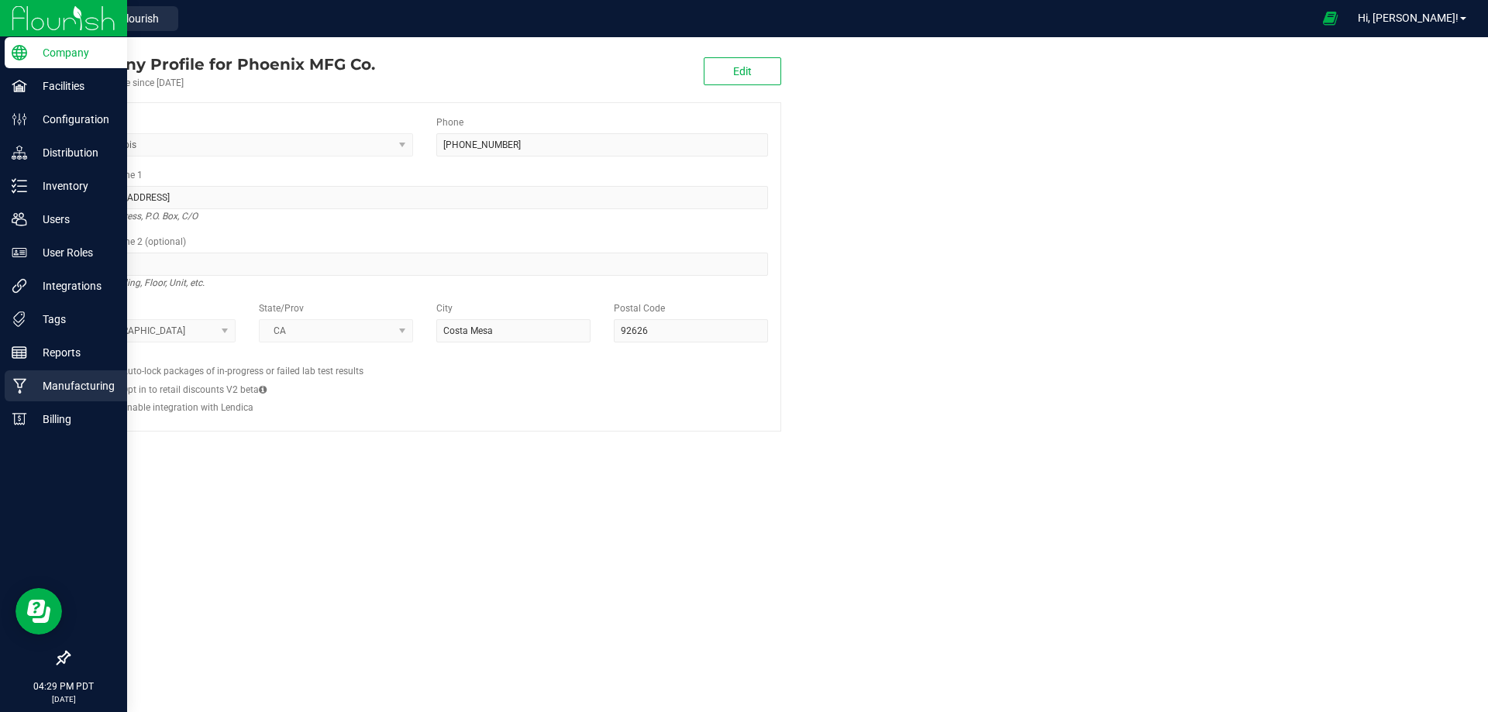
click at [49, 387] on p "Manufacturing" at bounding box center [73, 386] width 93 height 19
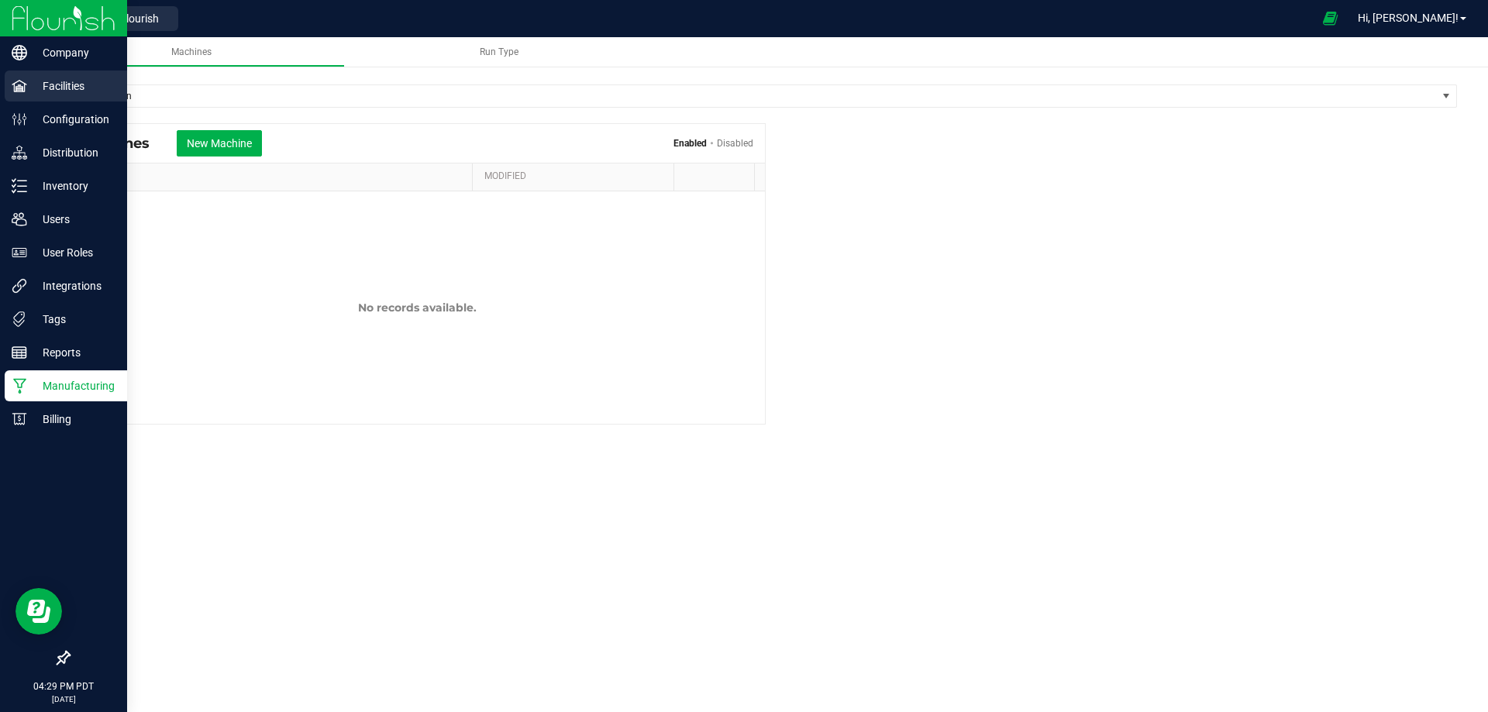
click at [48, 82] on p "Facilities" at bounding box center [73, 86] width 93 height 19
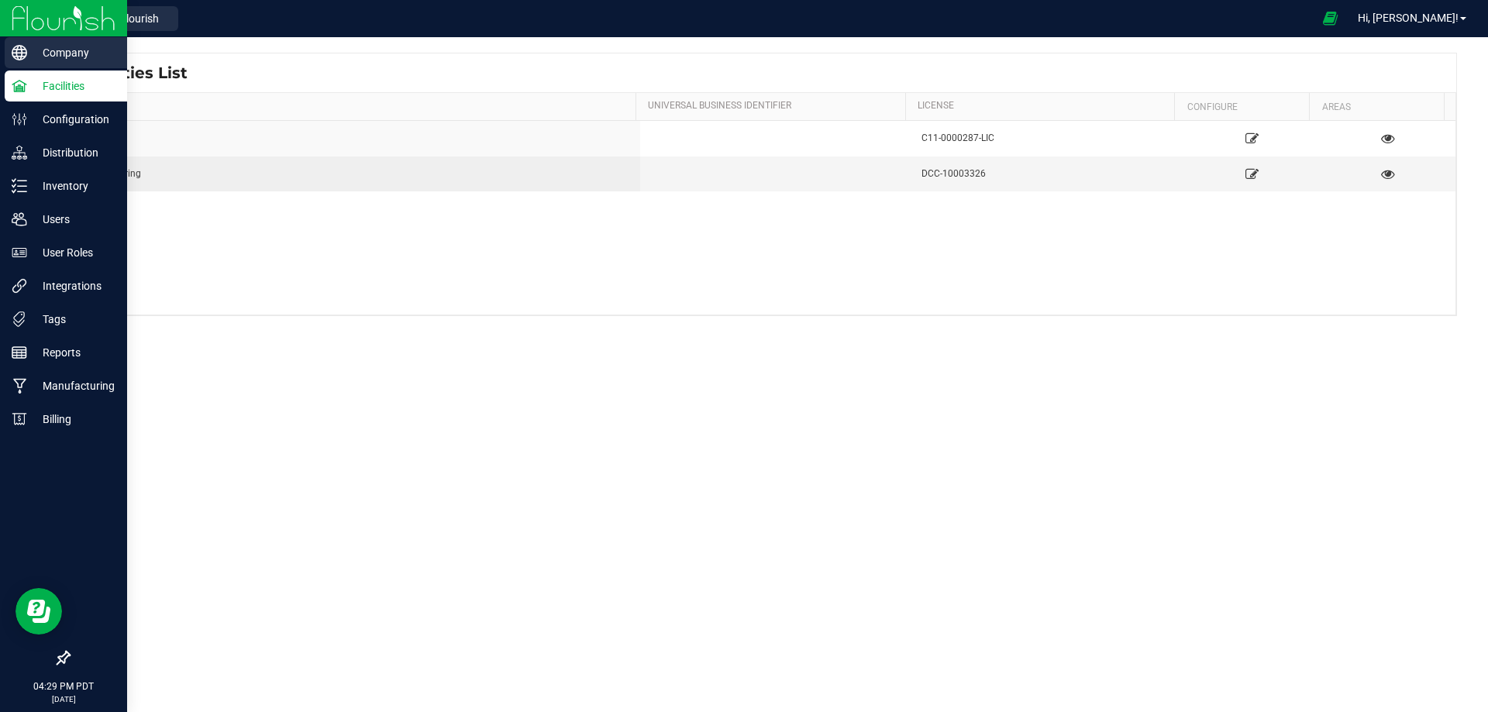
click at [58, 51] on p "Company" at bounding box center [73, 52] width 93 height 19
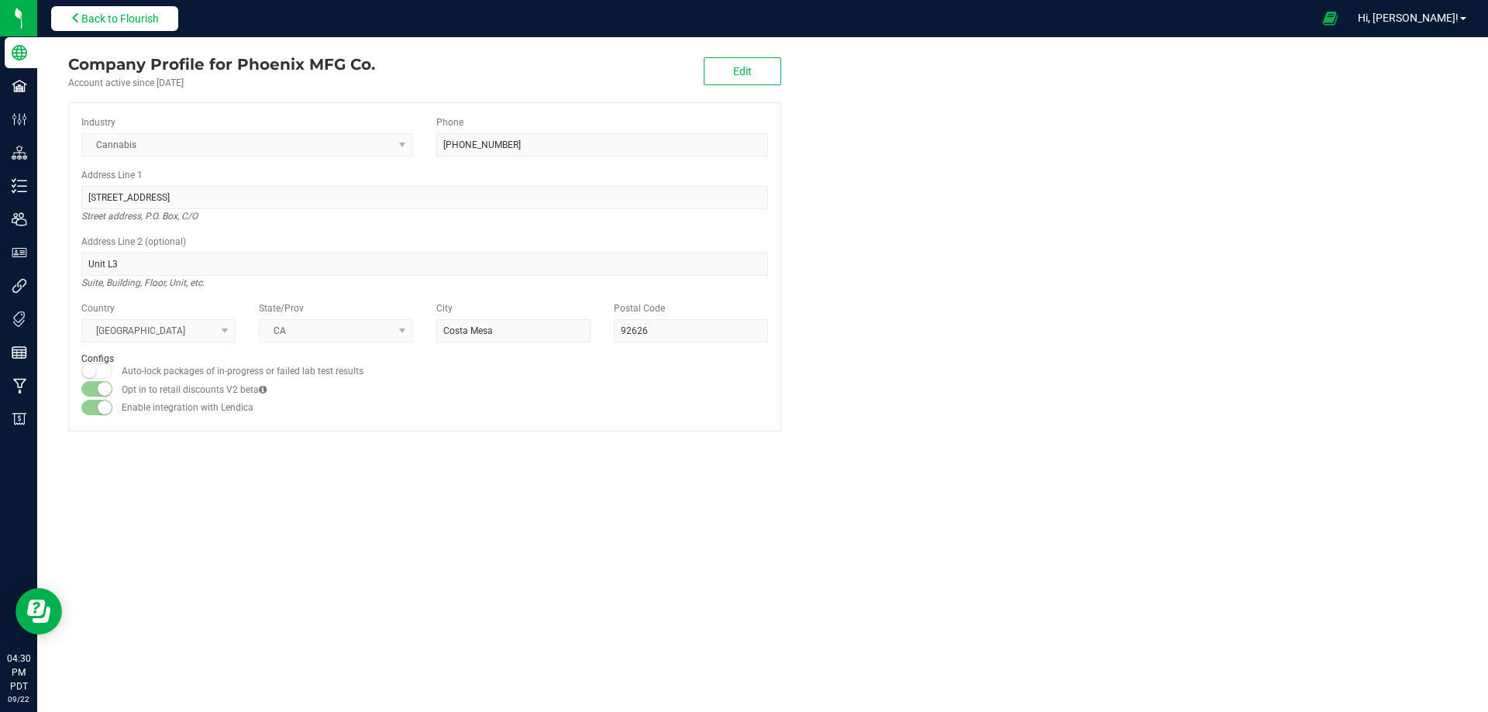
click at [80, 15] on icon at bounding box center [76, 17] width 11 height 11
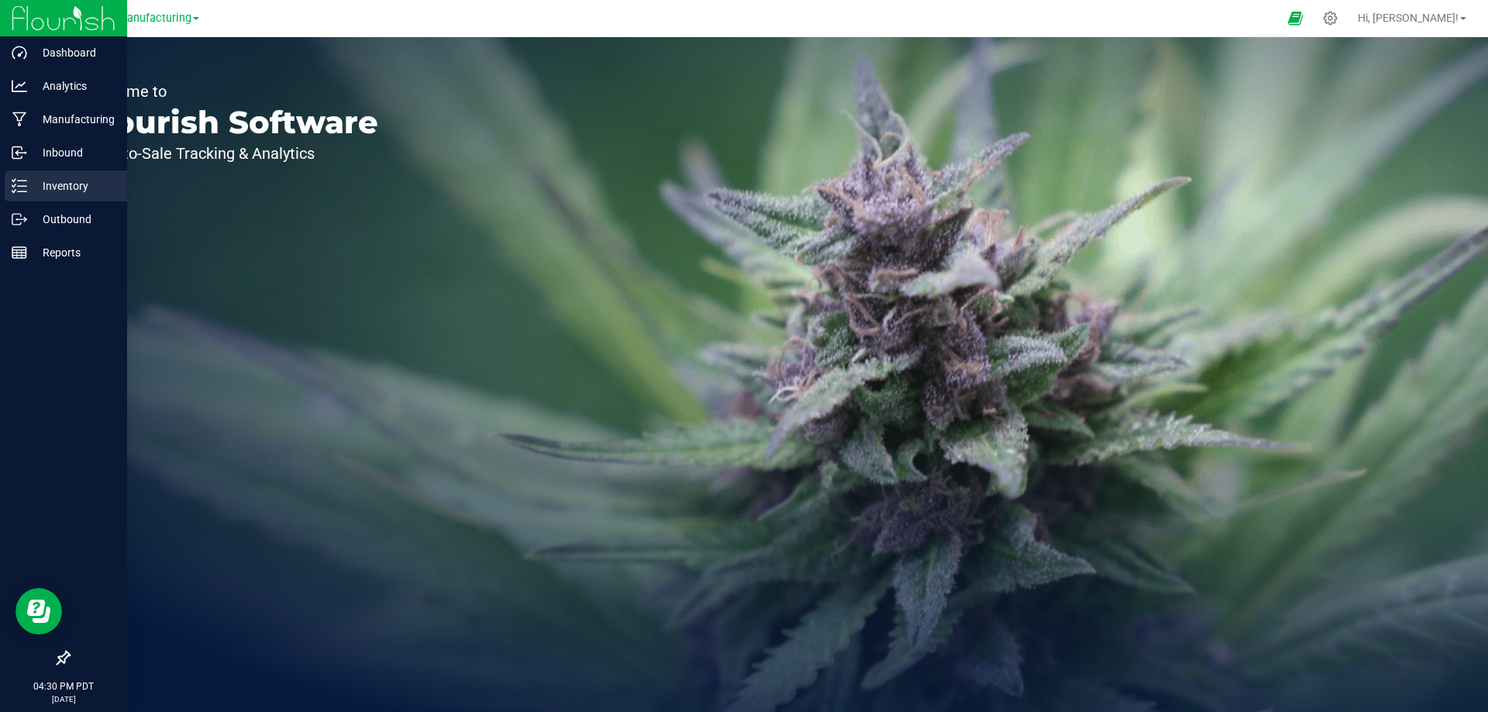
click at [31, 182] on p "Inventory" at bounding box center [73, 186] width 93 height 19
